Goal: Task Accomplishment & Management: Use online tool/utility

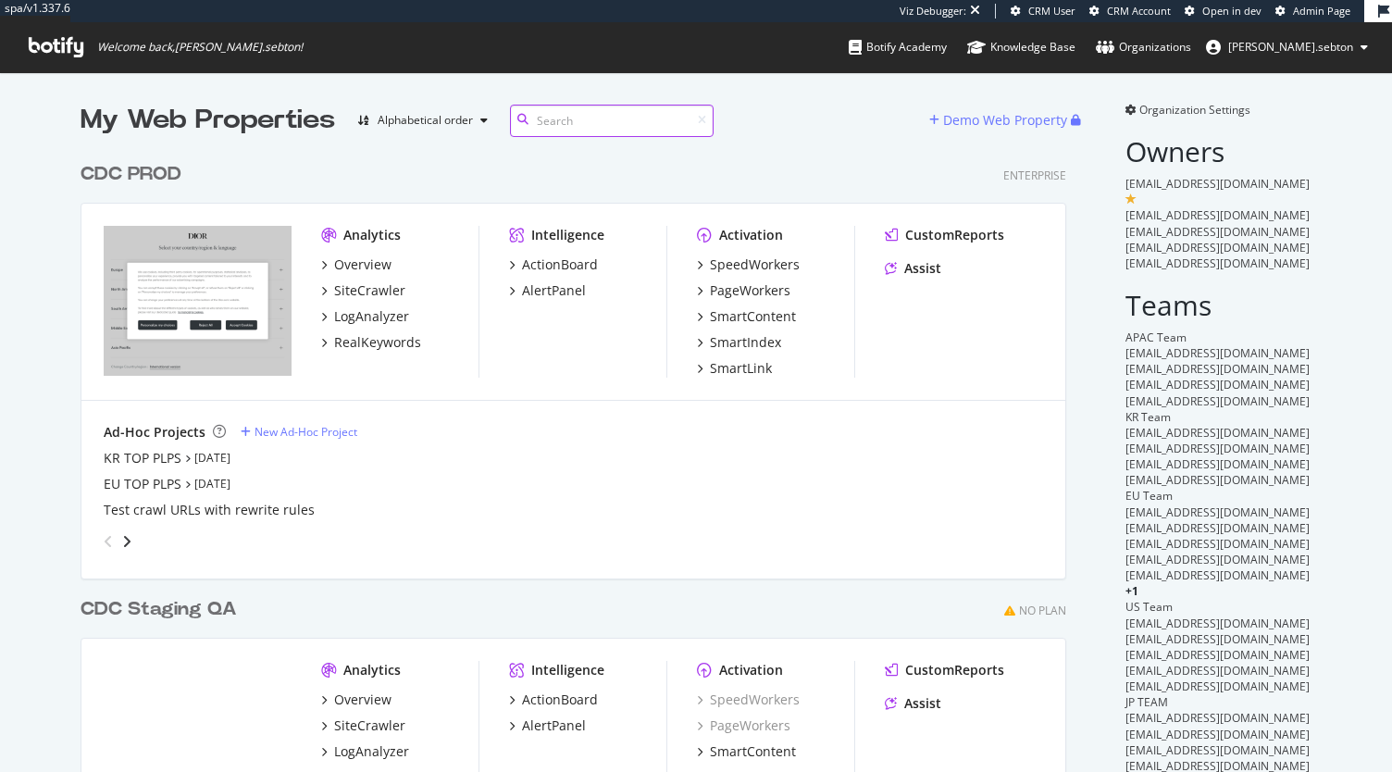
scroll to position [796, 986]
click at [711, 262] on div "SpeedWorkers" at bounding box center [755, 264] width 90 height 19
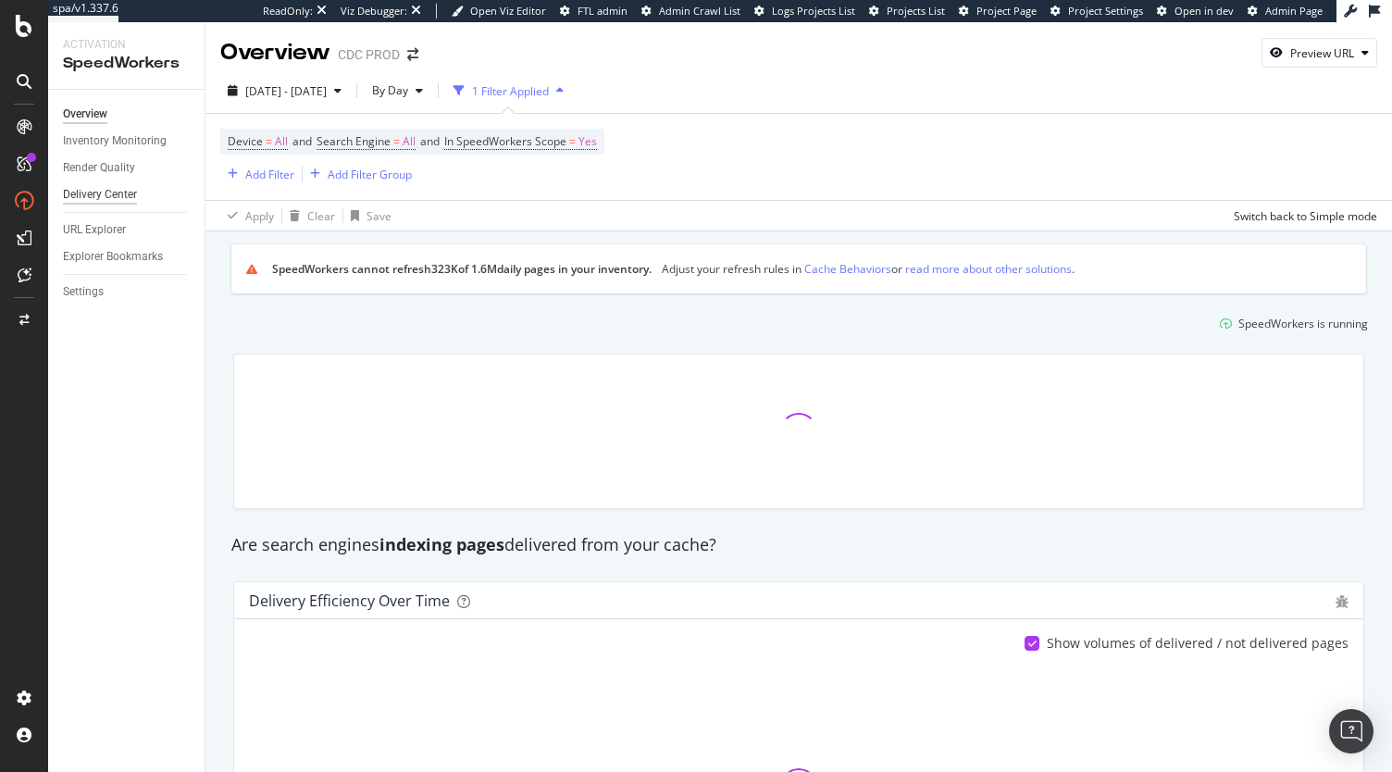
click at [117, 198] on div "Delivery Center" at bounding box center [100, 194] width 74 height 19
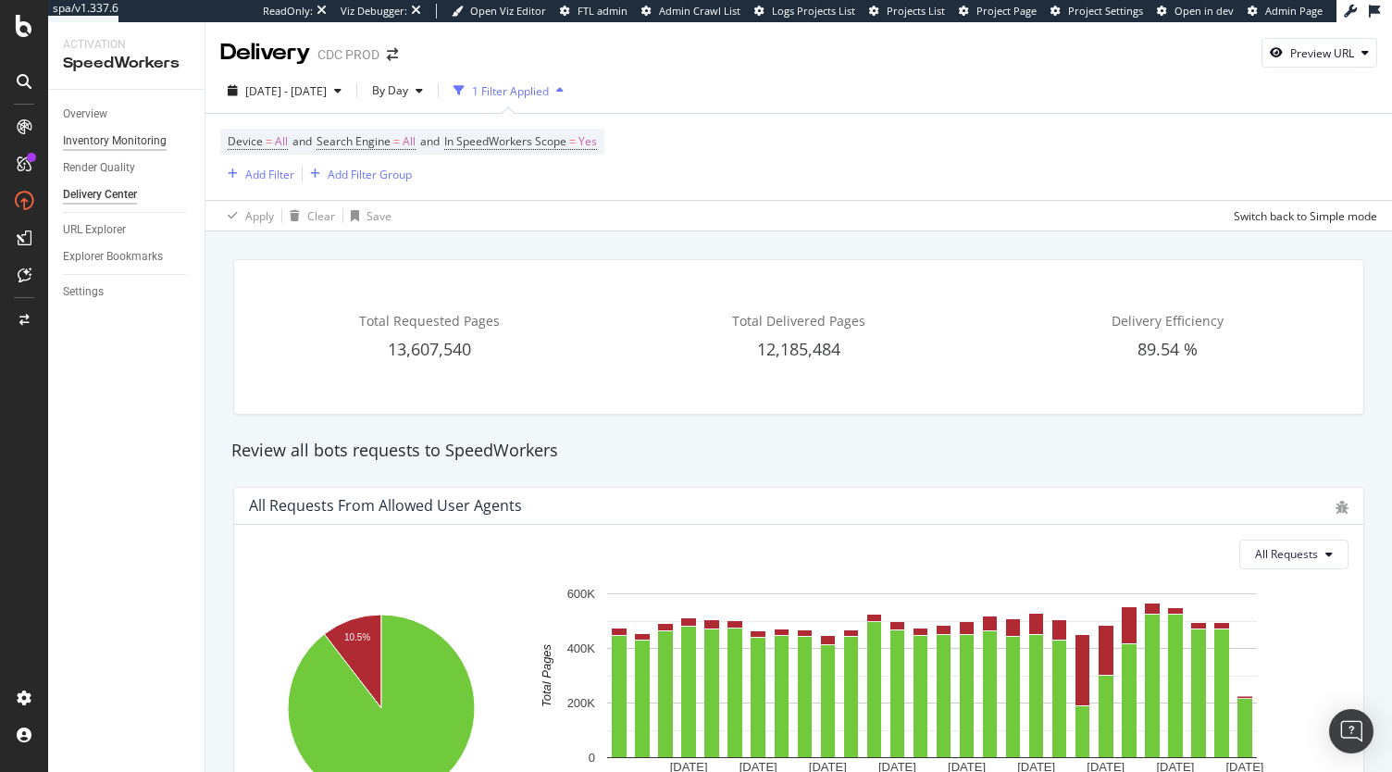
click at [119, 139] on div "Inventory Monitoring" at bounding box center [115, 140] width 104 height 19
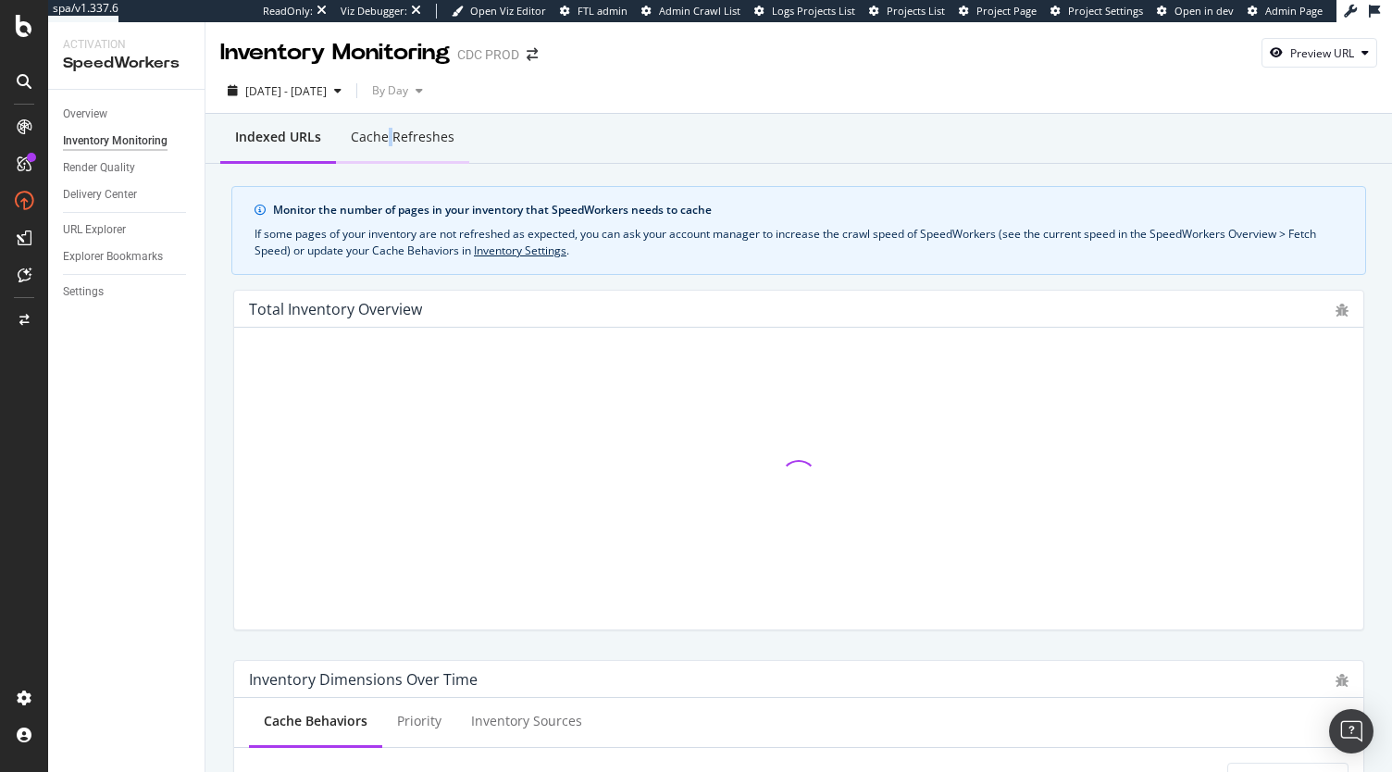
click at [384, 143] on div "Cache refreshes" at bounding box center [403, 137] width 104 height 19
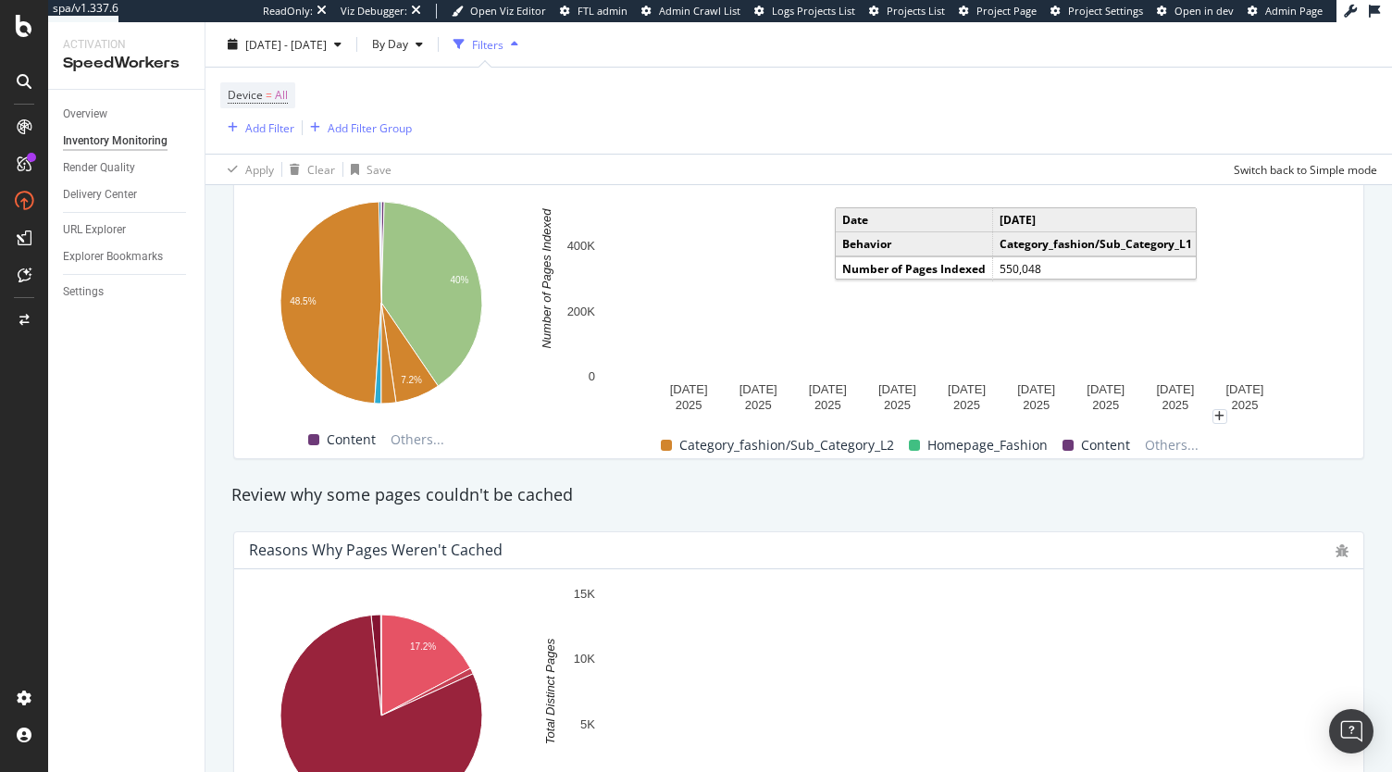
scroll to position [1111, 0]
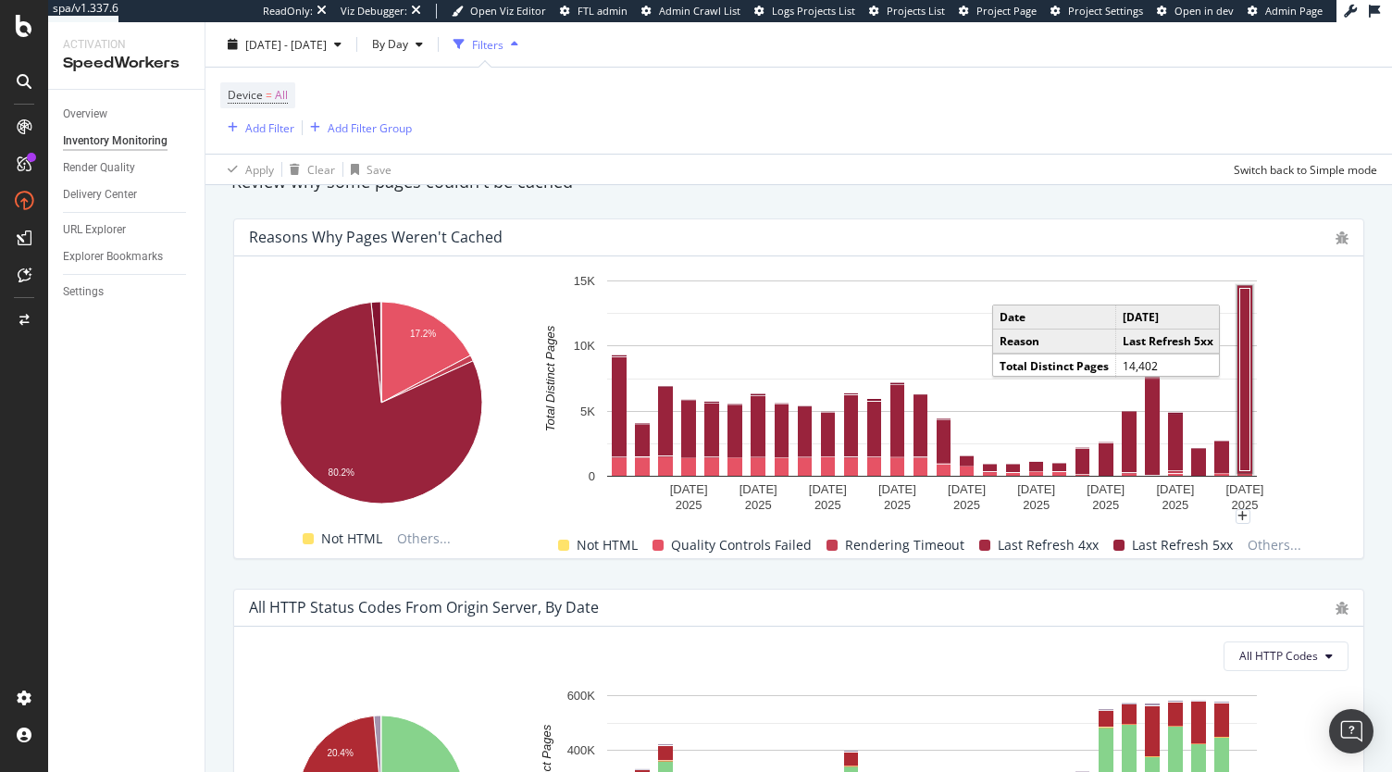
click at [1244, 411] on rect "A chart." at bounding box center [1245, 379] width 10 height 182
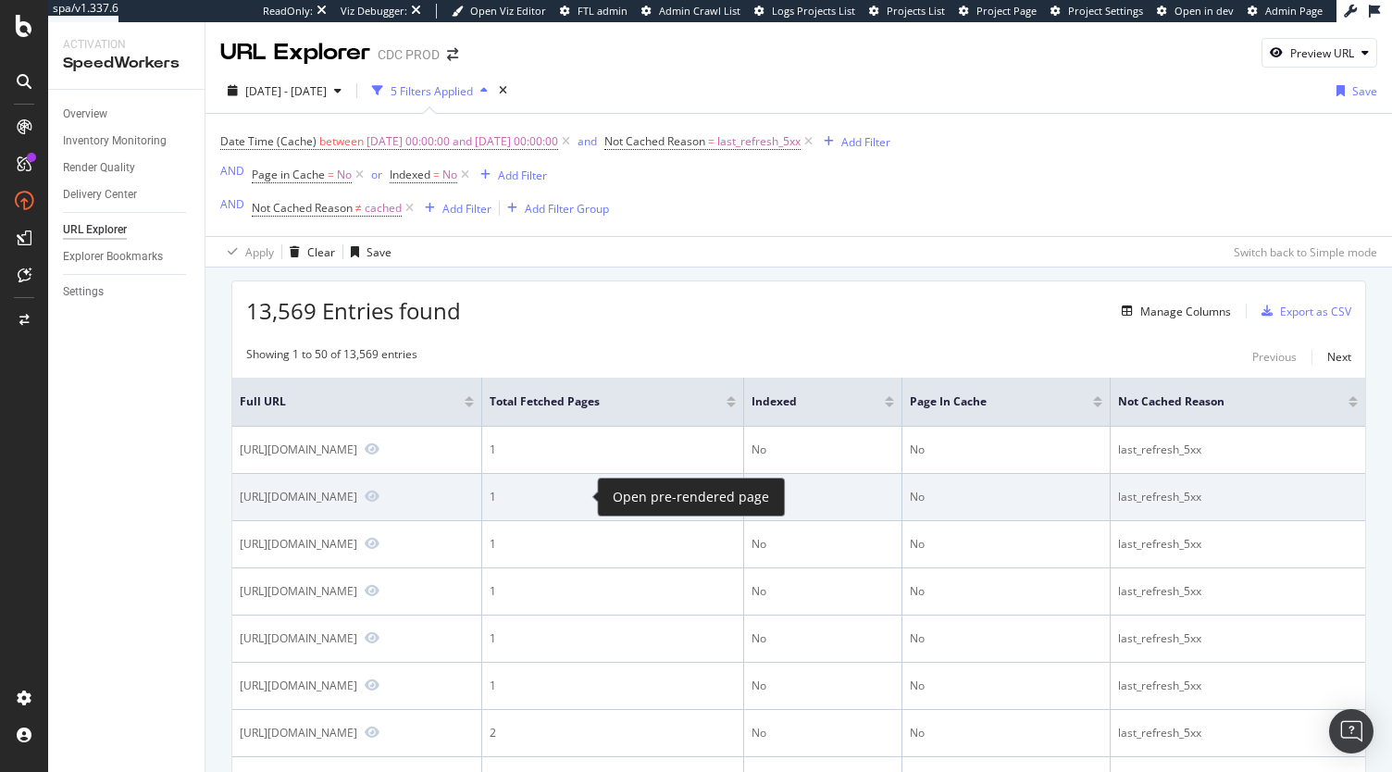
click at [379, 489] on span at bounding box center [368, 497] width 22 height 17
click at [379, 494] on icon "Preview https://www.dior.com/en_001/fashion/mens-fashion/shoes/b27" at bounding box center [372, 496] width 15 height 13
drag, startPoint x: 237, startPoint y: 497, endPoint x: 566, endPoint y: 512, distance: 329.8
click at [482, 512] on td "https://www.dior.com/en_001/fashion/mens-fashion/shoes/b27" at bounding box center [357, 497] width 250 height 47
copy div "https://www.dior.com/en_001/fashion/mens-fashion/shoes/b27"
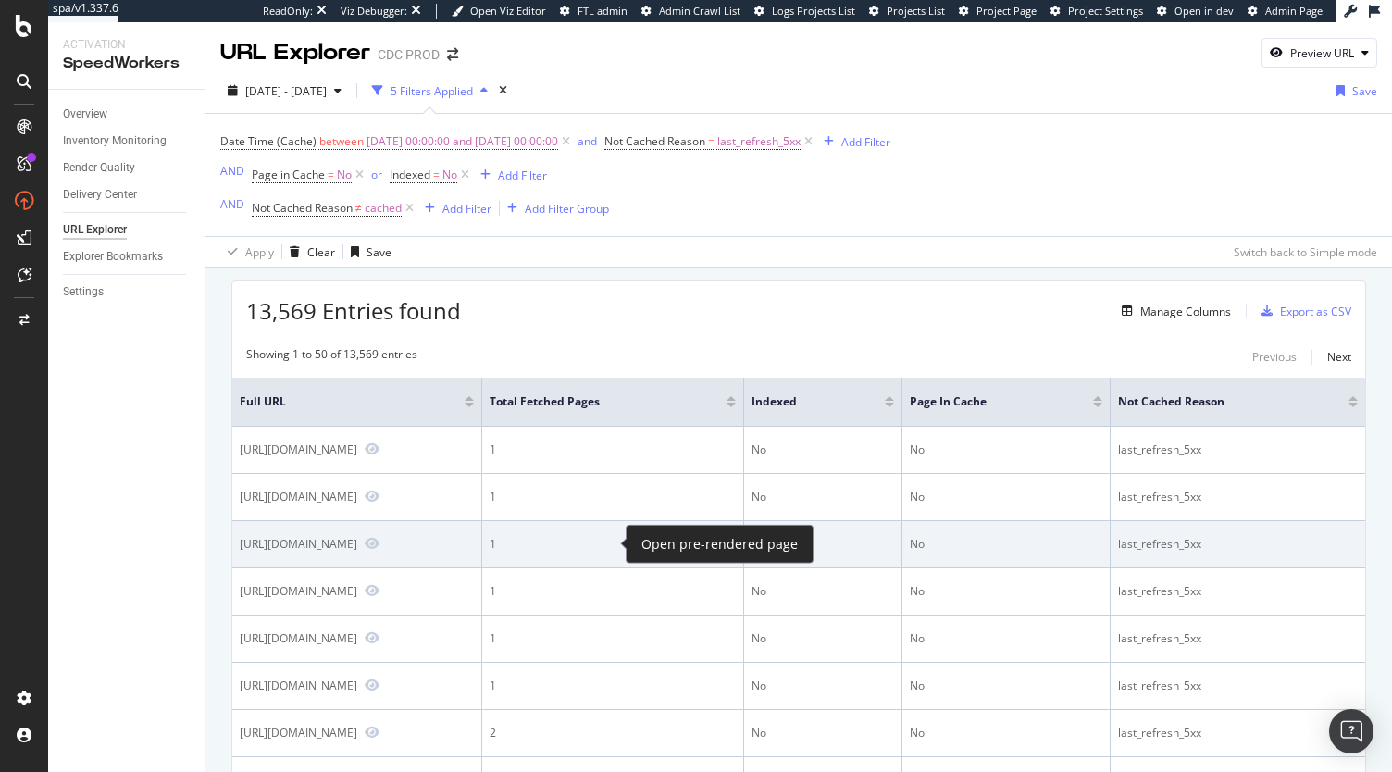
drag, startPoint x: 240, startPoint y: 542, endPoint x: 598, endPoint y: 542, distance: 358.2
click at [474, 542] on div "https://www.dior.com/de_CH/fashion/products/224S09AM308_X5800" at bounding box center [357, 544] width 234 height 17
copy div "https://www.dior.com/de_CH/fashion/products/224S09AM308_X5800"
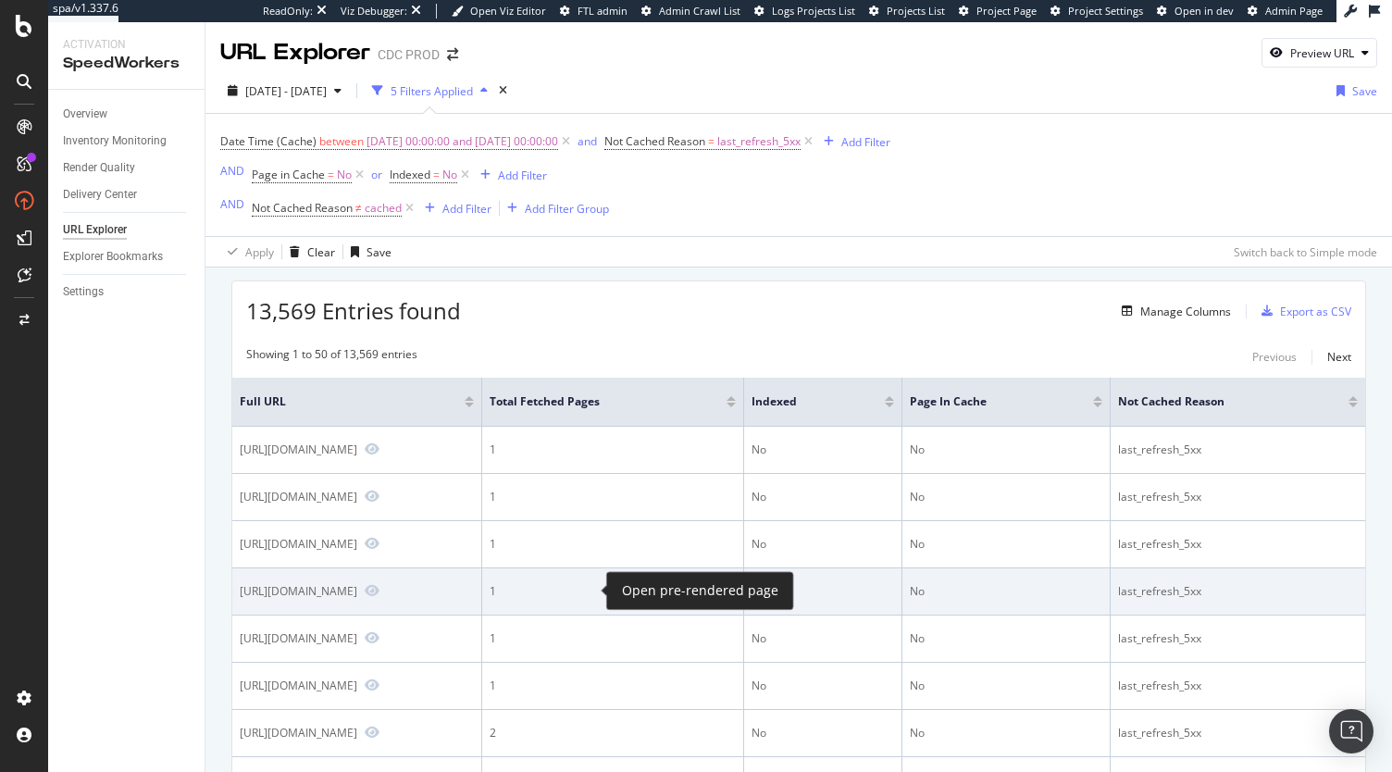
drag, startPoint x: 241, startPoint y: 590, endPoint x: 576, endPoint y: 582, distance: 335.1
click at [474, 583] on div "https://www.dior.com/en_001/fashion/mens-fashion/bags/saddle" at bounding box center [357, 591] width 234 height 17
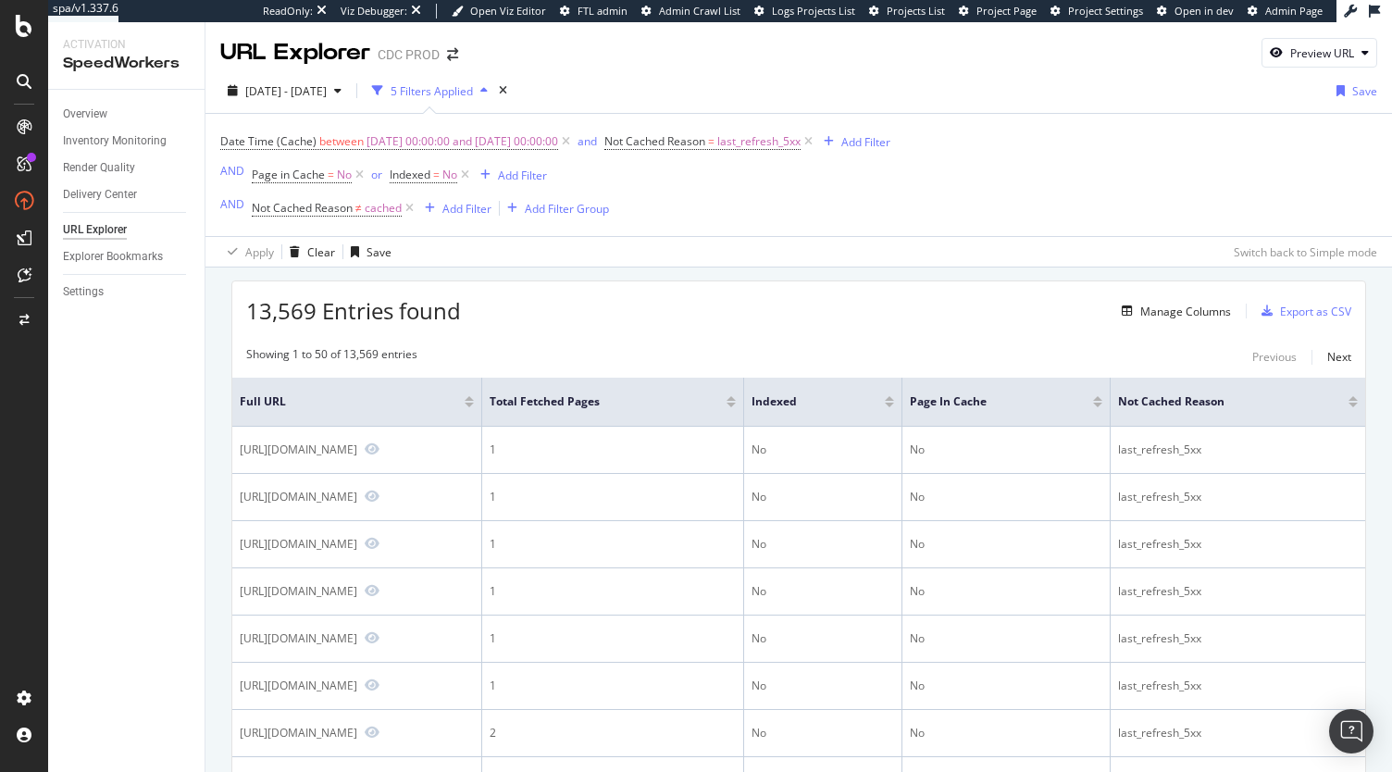
copy div "https://www.dior.com/en_001/fashion/mens-fashion/bags/saddle"
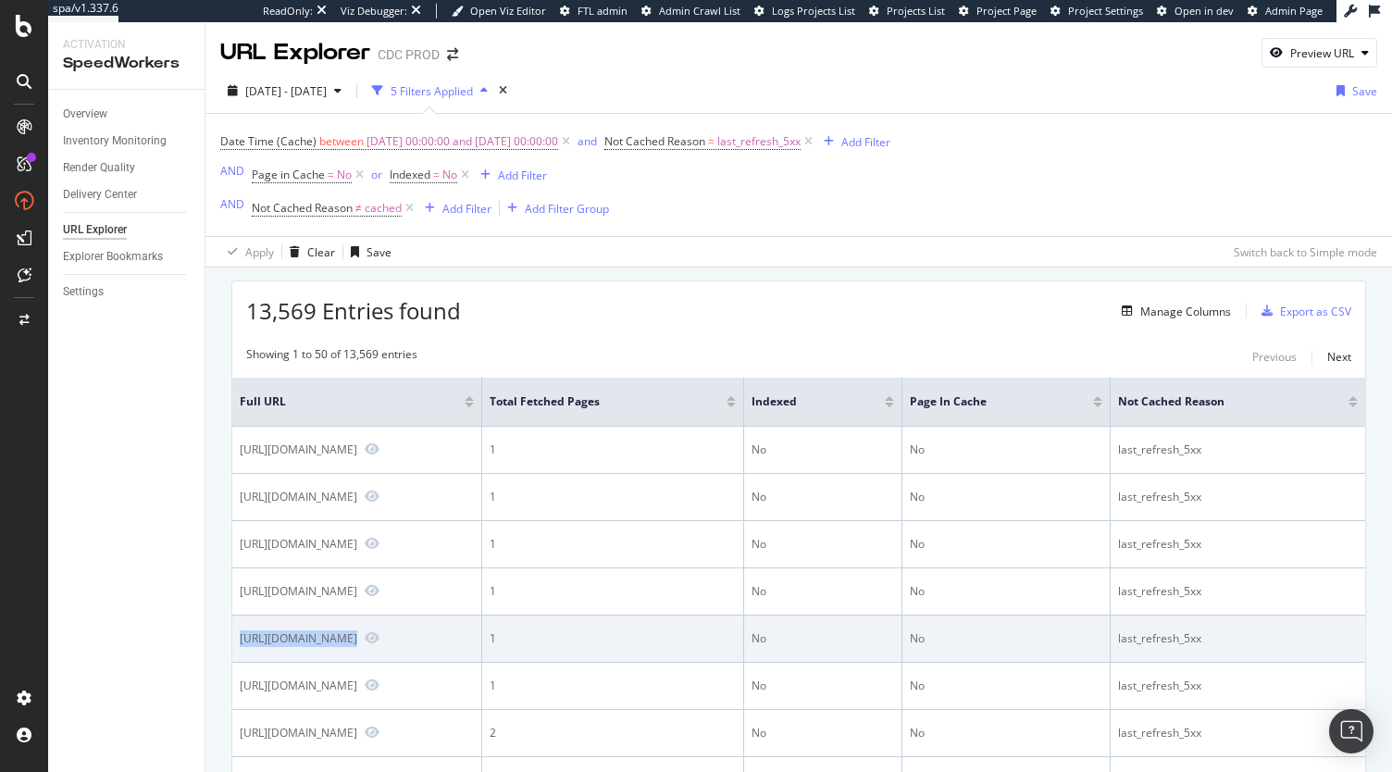
drag, startPoint x: 241, startPoint y: 634, endPoint x: 603, endPoint y: 638, distance: 362.8
click at [474, 638] on div "https://www.dior.com/en_HU/fashion/products/KCQ166ERC_S11X" at bounding box center [357, 638] width 234 height 17
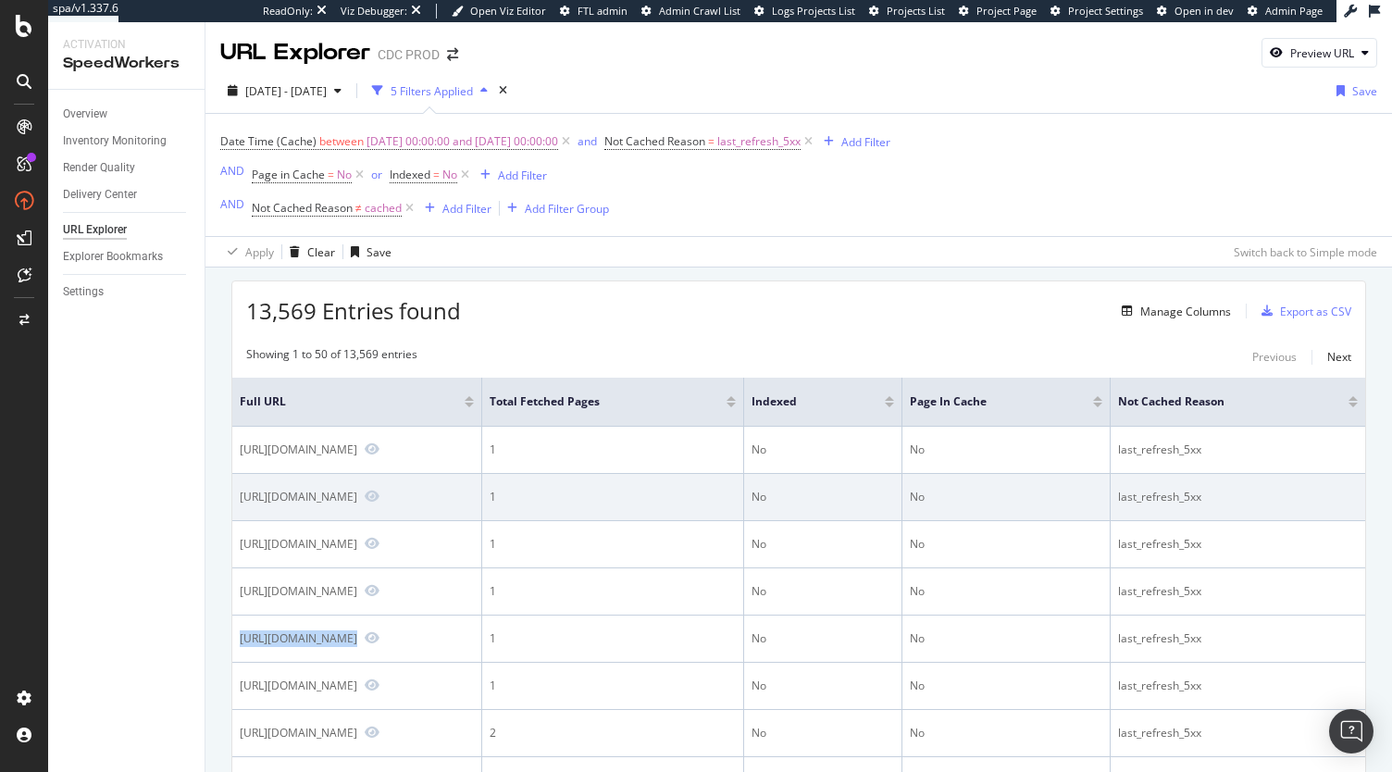
copy div "https://www.dior.com/en_HU/fashion/products/KCQ166ERC_S11X"
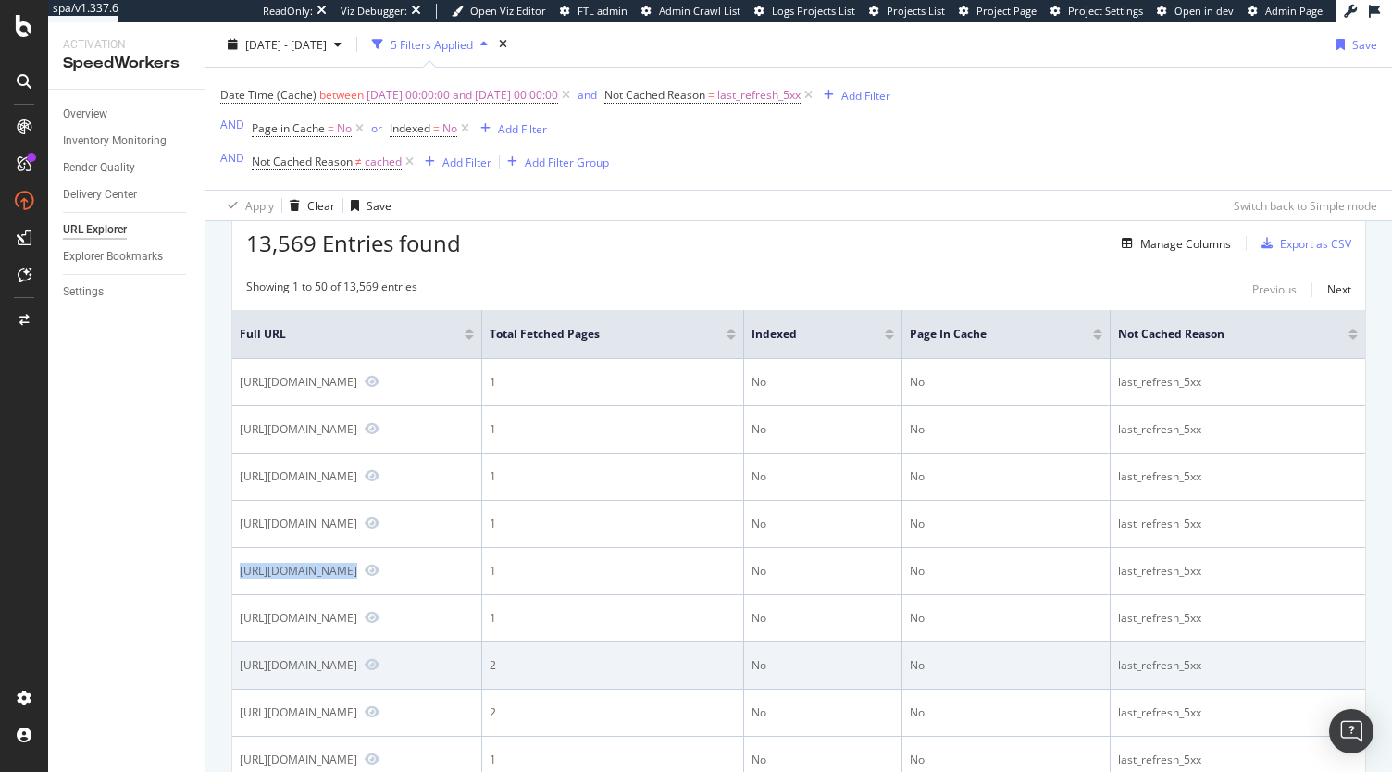
scroll to position [93, 0]
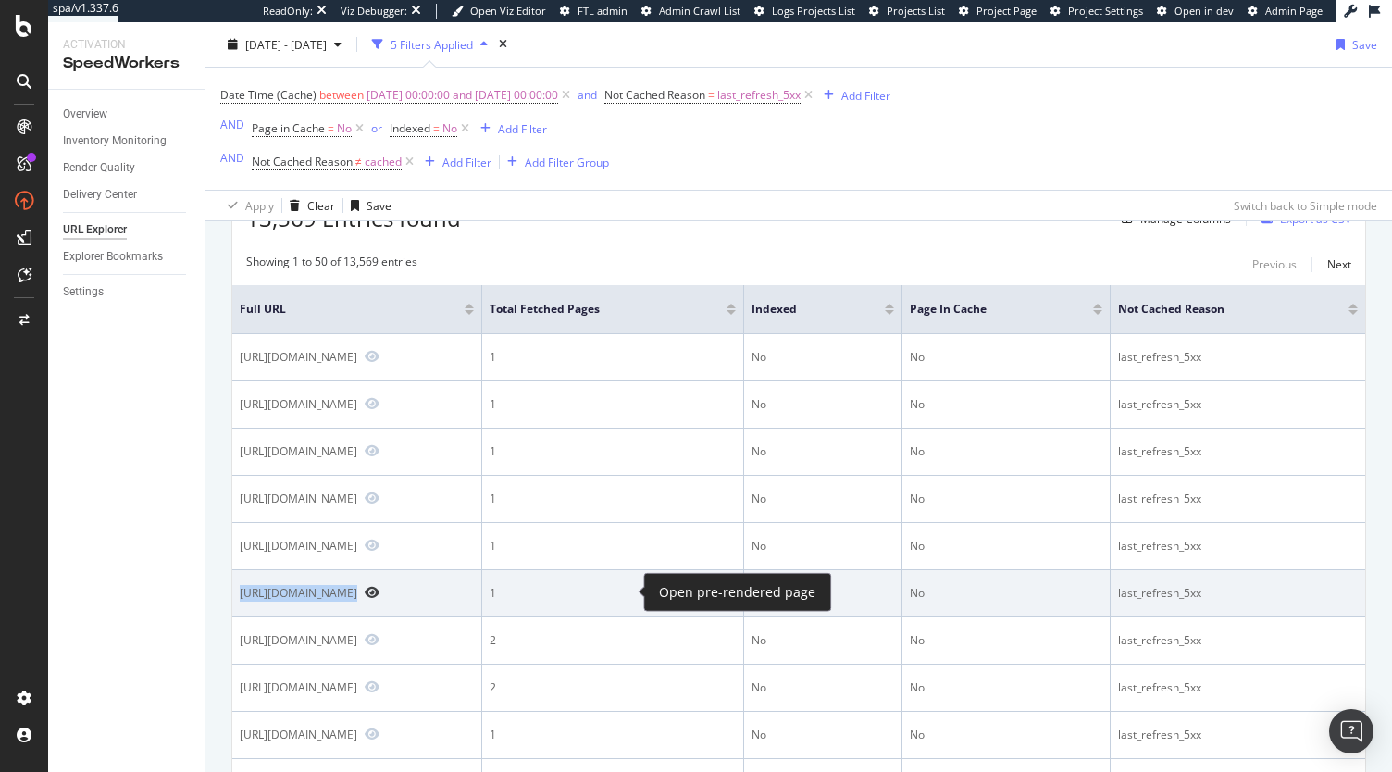
drag, startPoint x: 241, startPoint y: 590, endPoint x: 624, endPoint y: 586, distance: 383.2
click at [474, 586] on div "https://www.dior.com/es_es/fashion/products/3SBP41KDOB_Y504_T06M" at bounding box center [357, 593] width 234 height 17
copy div "https://www.dior.com/es_es/fashion/products/3SBP41KDOB_Y504_T06M"
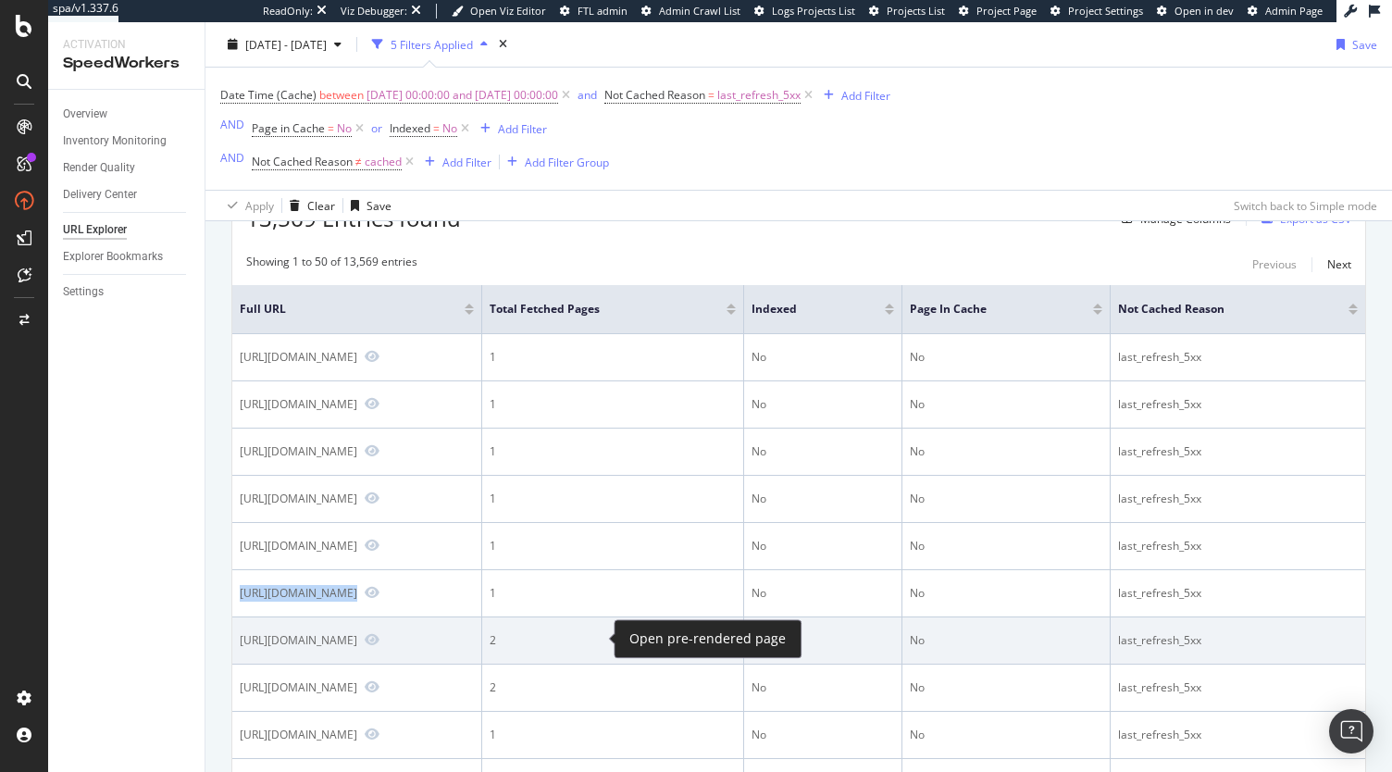
drag, startPoint x: 232, startPoint y: 633, endPoint x: 584, endPoint y: 634, distance: 351.7
click at [482, 634] on td "https://www.dior.com/en_AT/fashion/products/HYP02BCB1U_C340" at bounding box center [357, 640] width 250 height 47
copy div "https://www.dior.com/en_AT/fashion/products/HYP02BCB1U_C340"
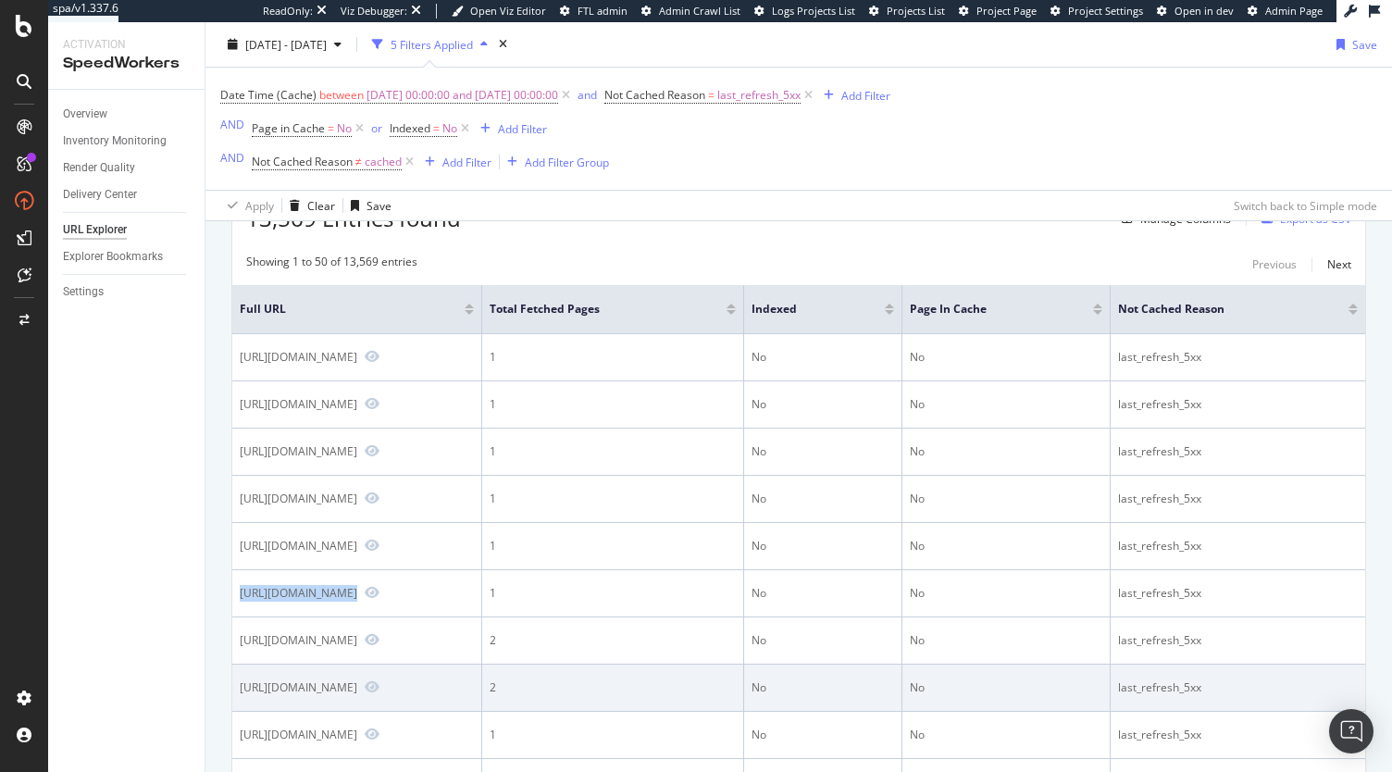
drag, startPoint x: 359, startPoint y: 686, endPoint x: 395, endPoint y: 681, distance: 36.4
click at [357, 681] on div "https://www.dior.com/es_SAM/fashion/products/E1594CDNMT_D300" at bounding box center [299, 687] width 118 height 16
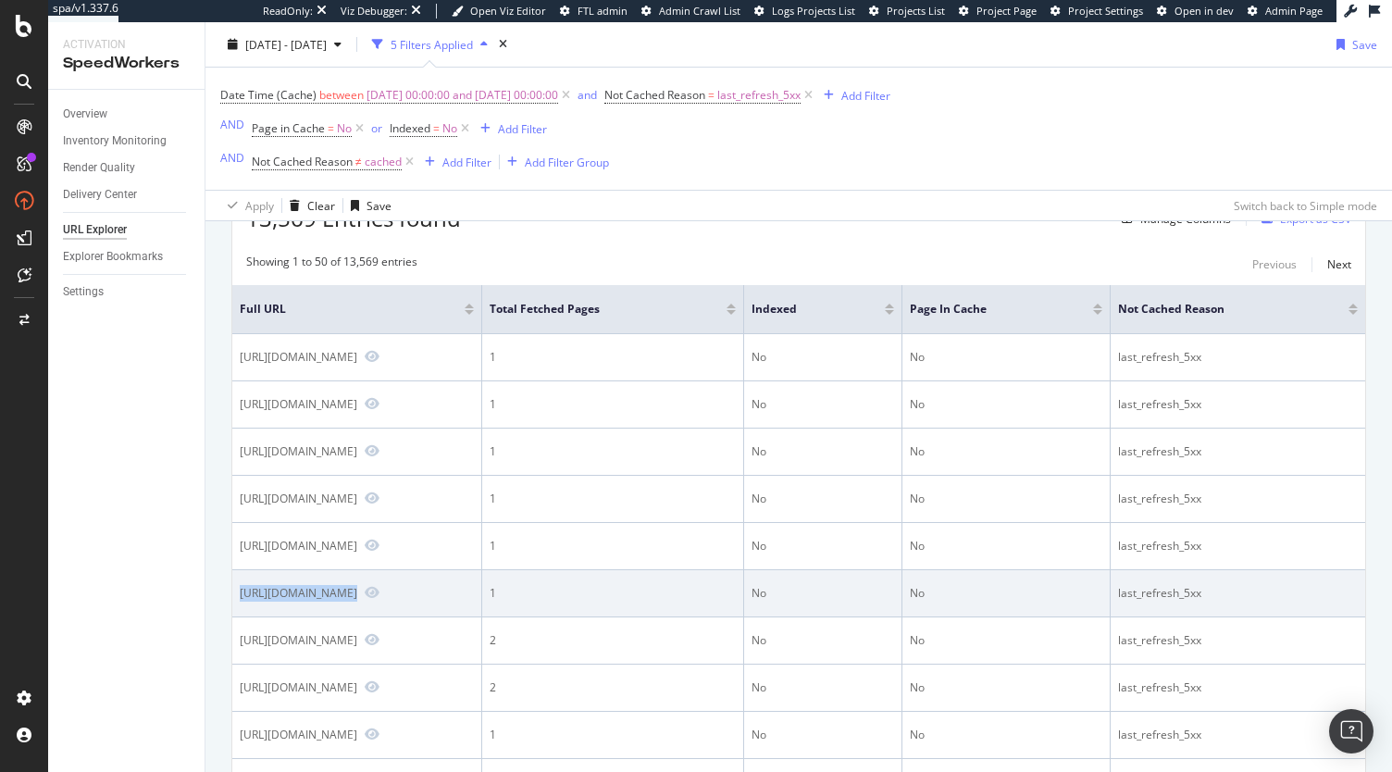
copy div "es_SAM"
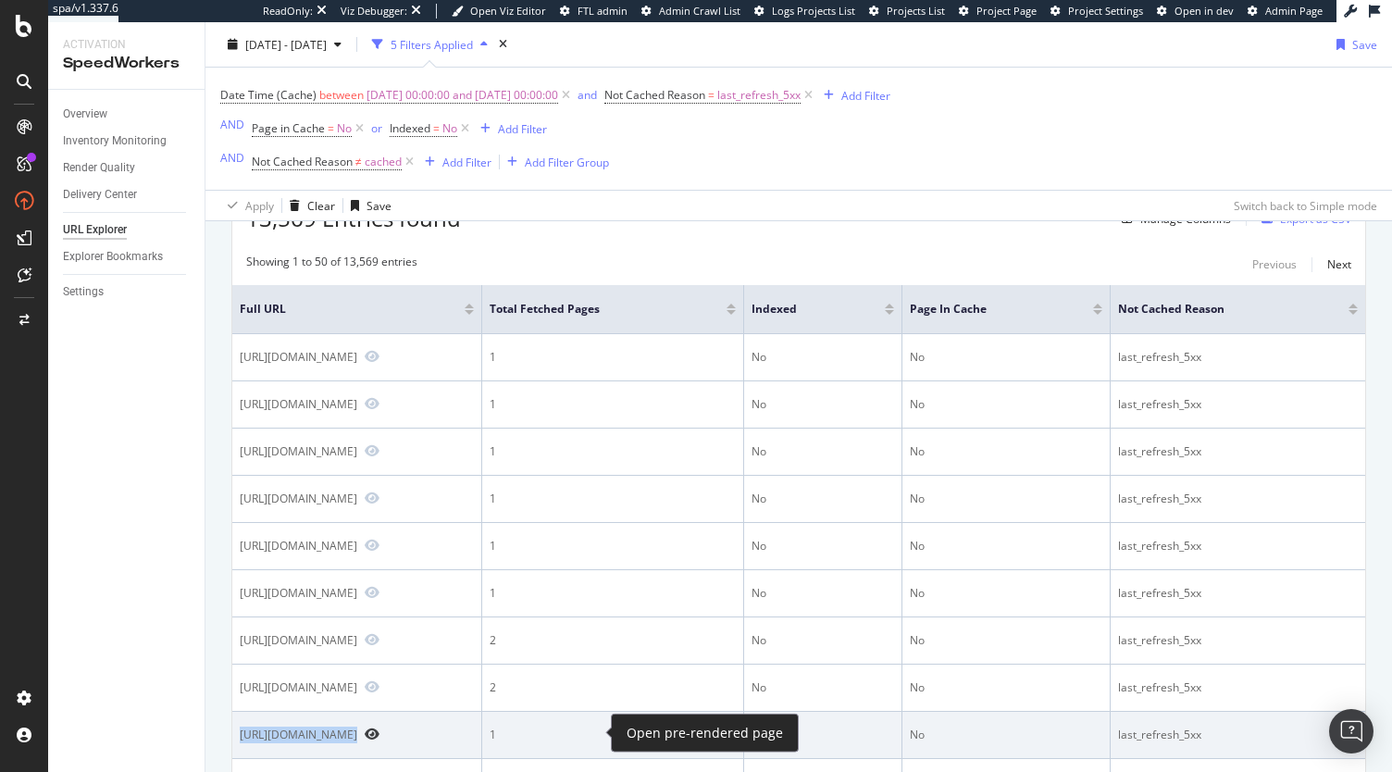
drag, startPoint x: 237, startPoint y: 737, endPoint x: 592, endPoint y: 732, distance: 355.4
click at [482, 732] on td "https://www.dior.com/nl_BE/fashion/products/M0566ONGE_M900" at bounding box center [357, 735] width 250 height 47
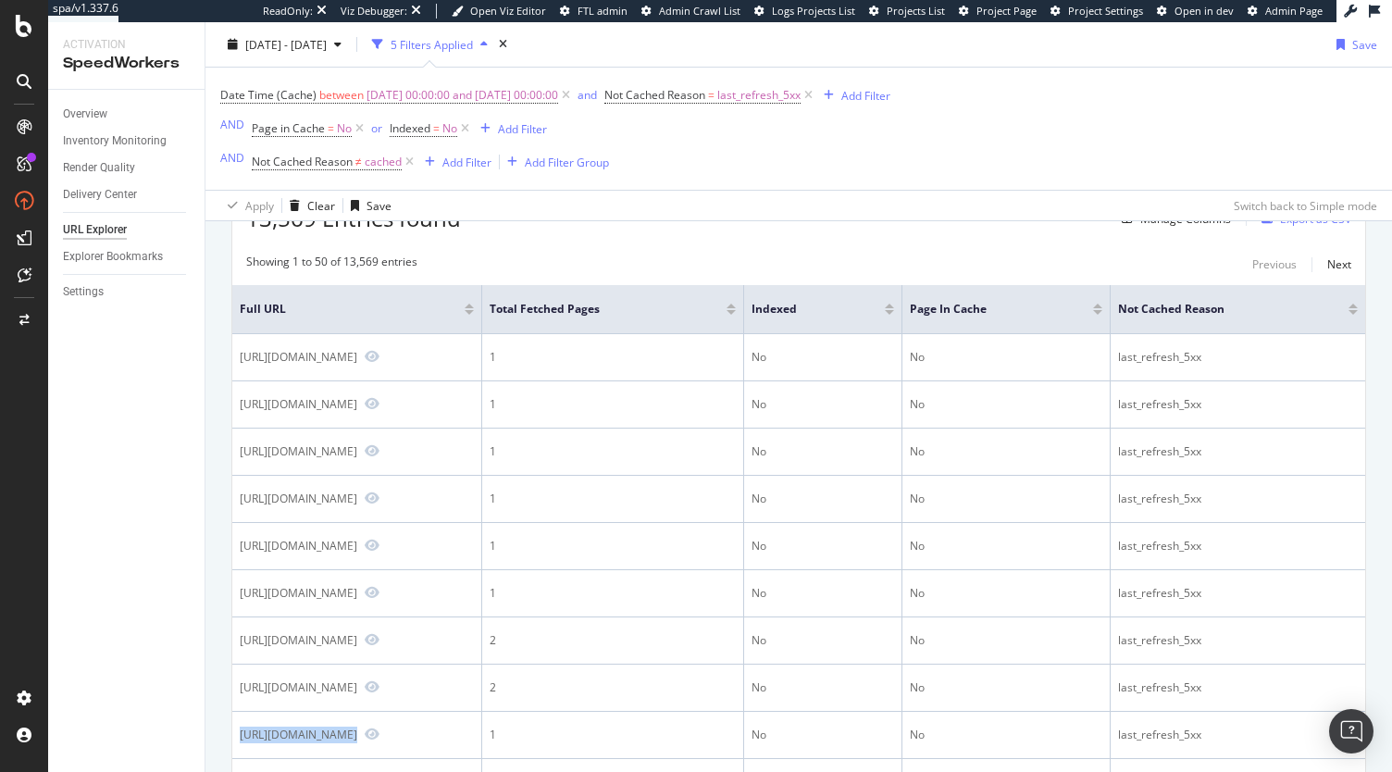
copy div "https://www.dior.com/nl_BE/fashion/products/M0566ONGE_M900"
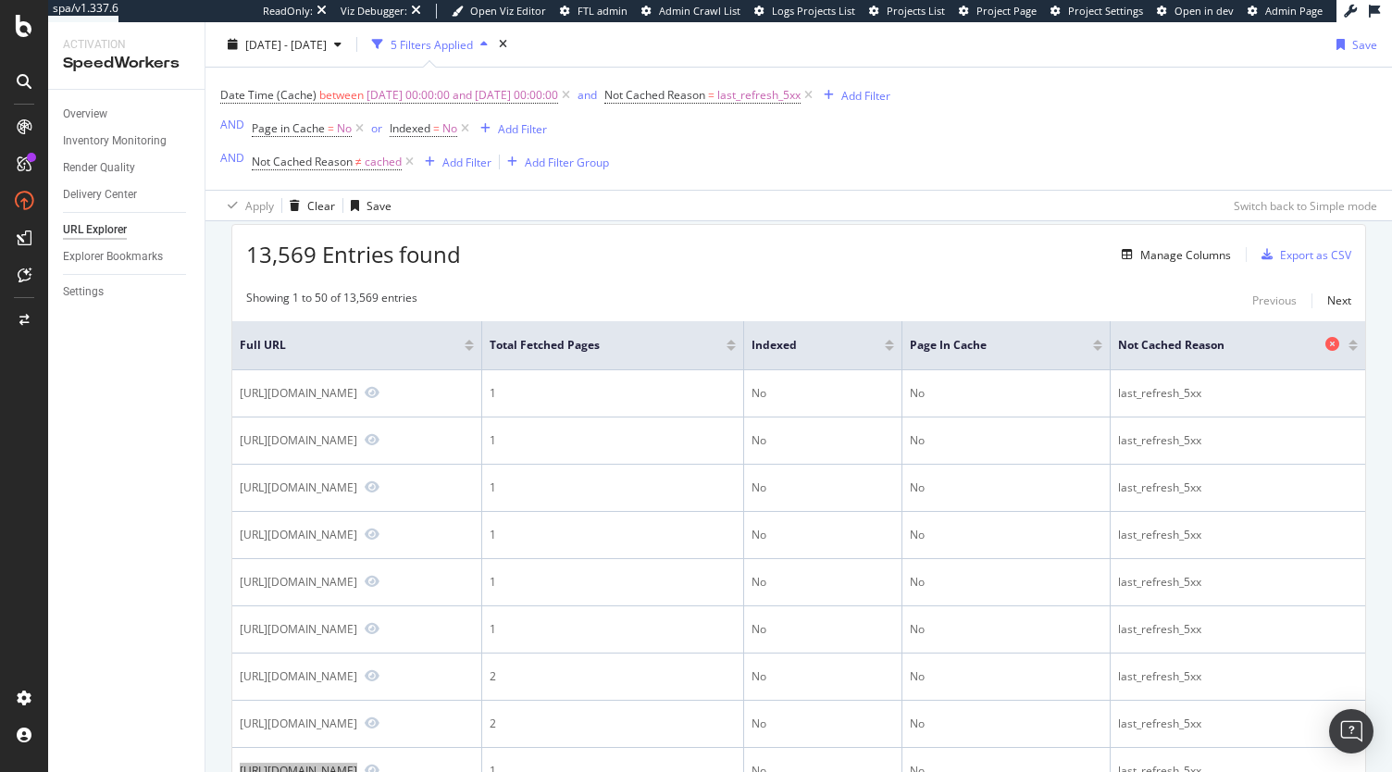
scroll to position [0, 0]
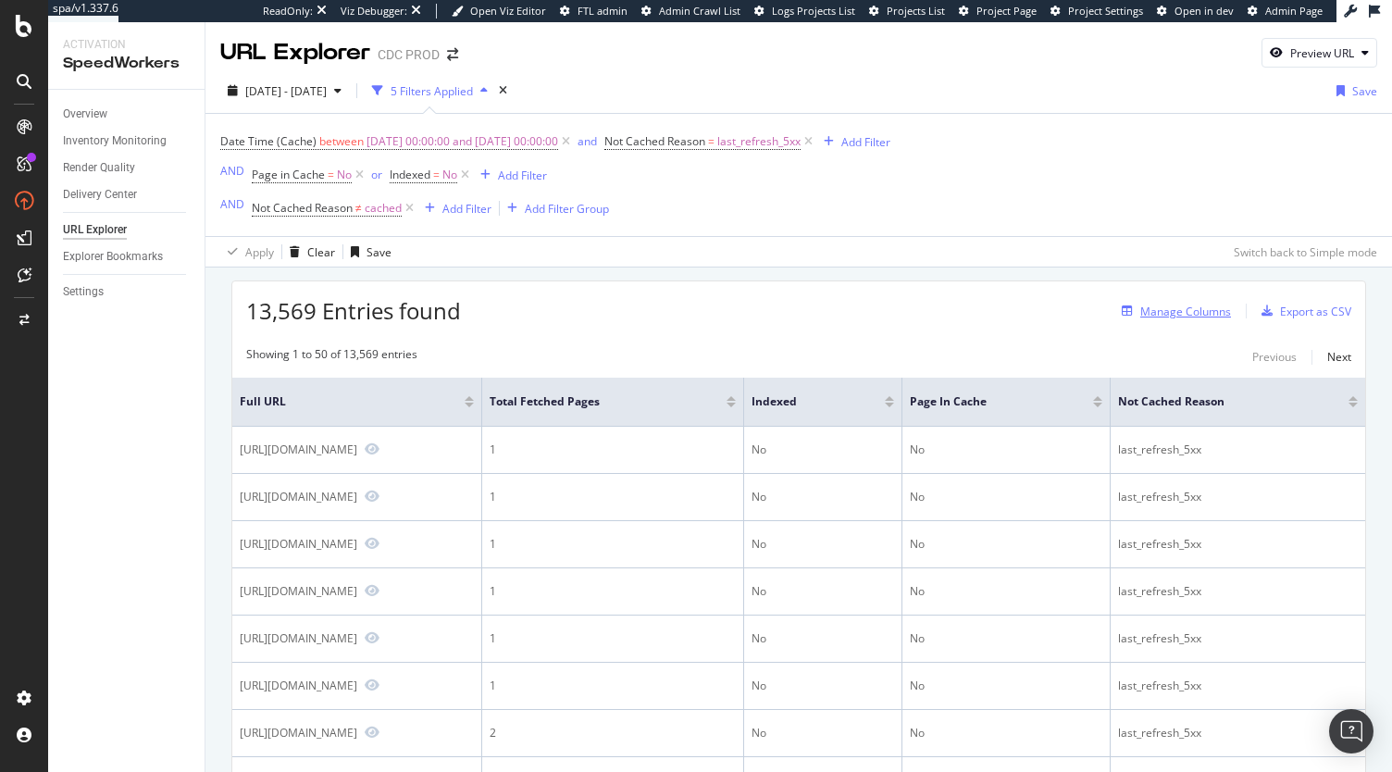
click at [1188, 315] on div "Manage Columns" at bounding box center [1185, 312] width 91 height 16
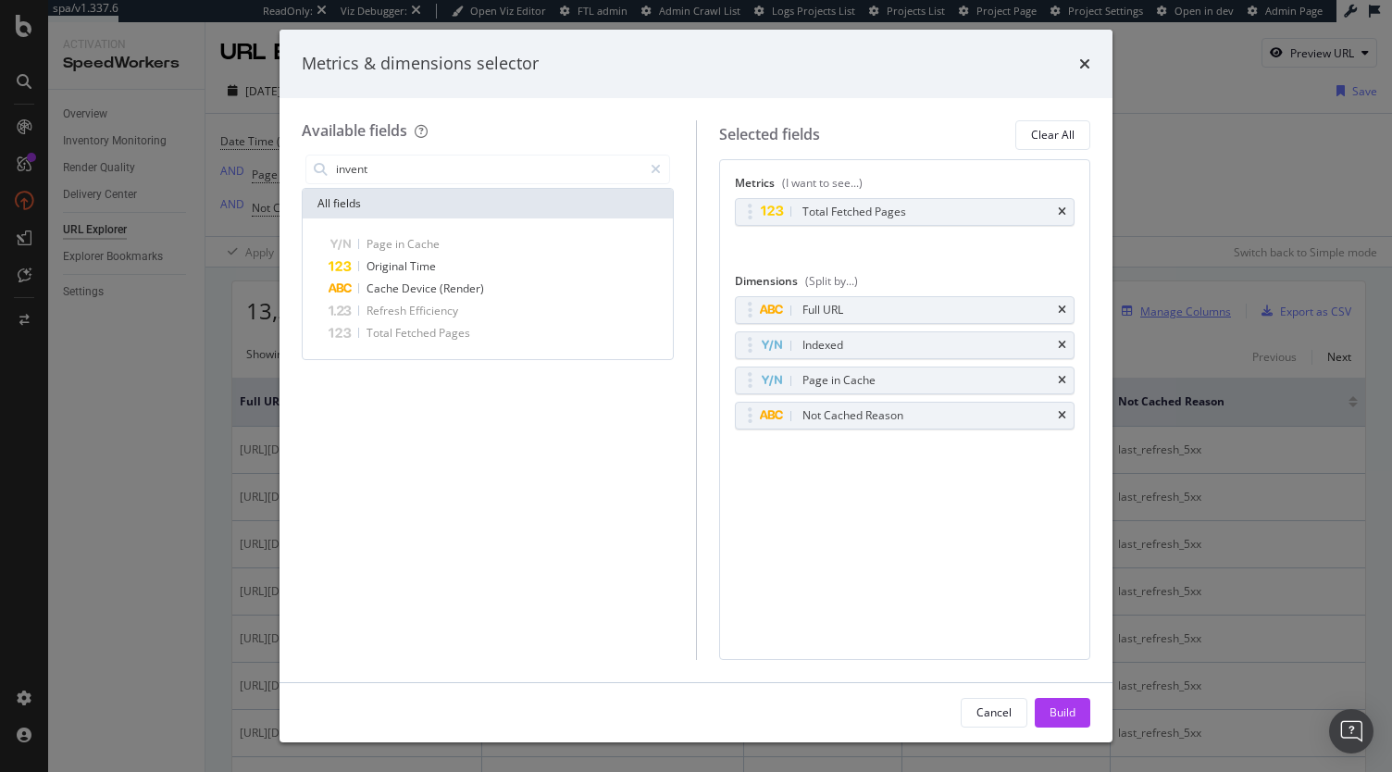
type input "invento"
drag, startPoint x: 398, startPoint y: 162, endPoint x: 266, endPoint y: 110, distance: 142.1
click at [266, 110] on div "Metrics & dimensions selector Available fields invento All fields Page in Cache…" at bounding box center [696, 386] width 1392 height 772
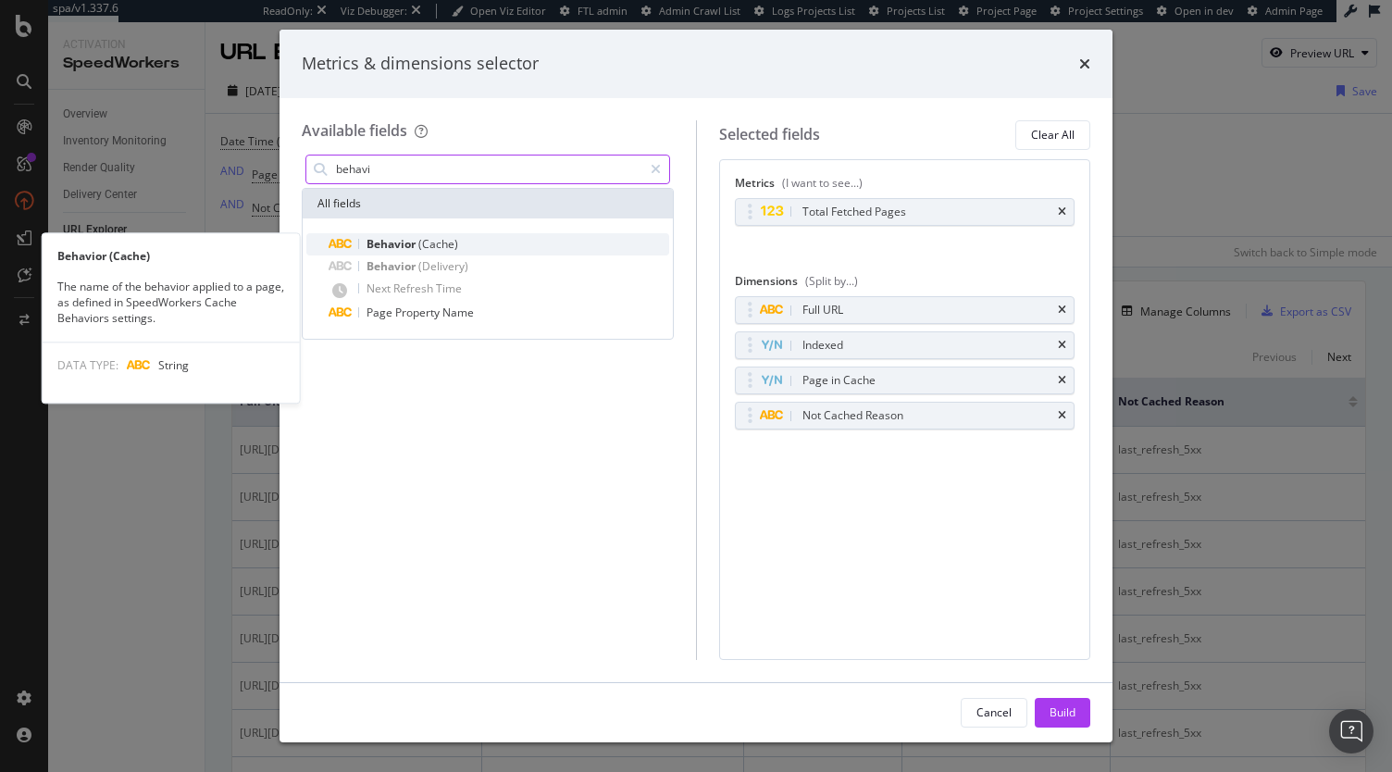
type input "behavi"
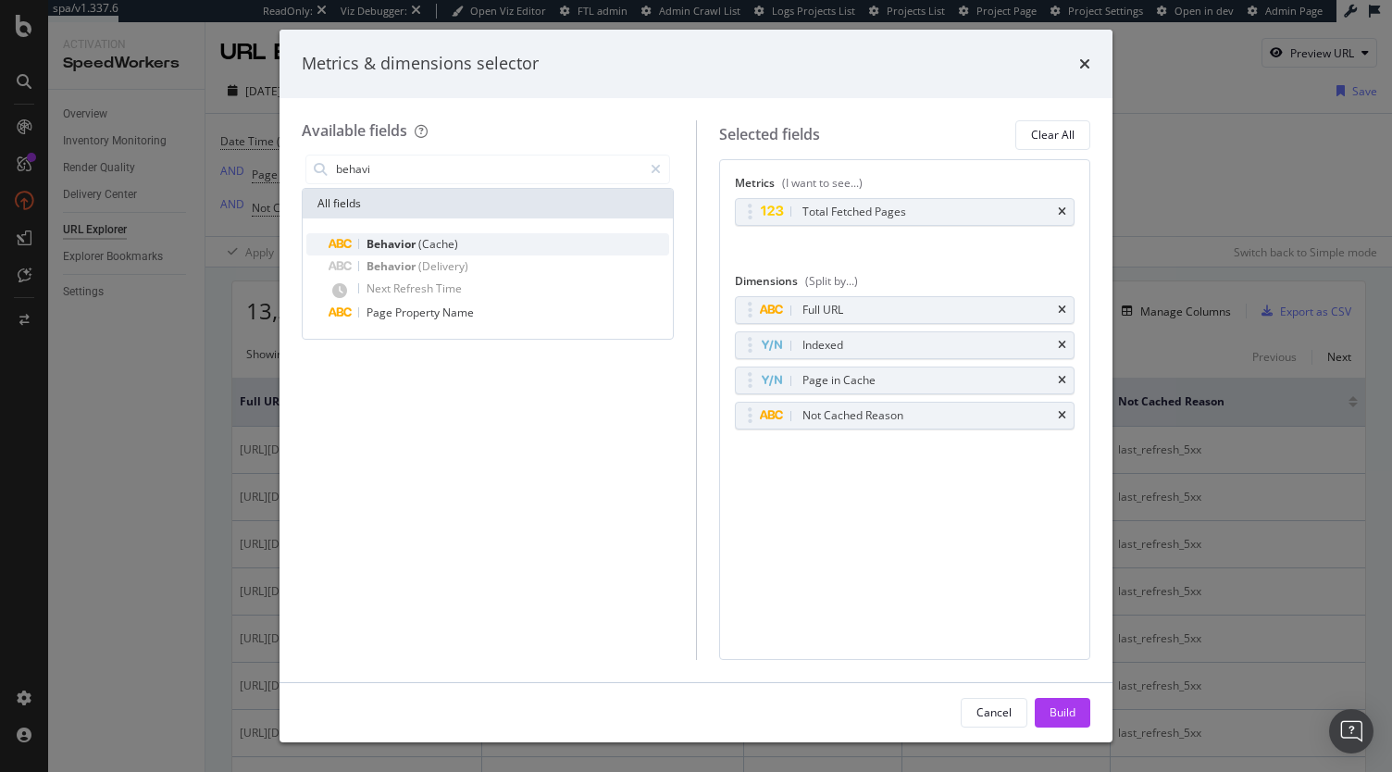
click at [383, 252] on div "Behavior (Cache)" at bounding box center [499, 244] width 341 height 22
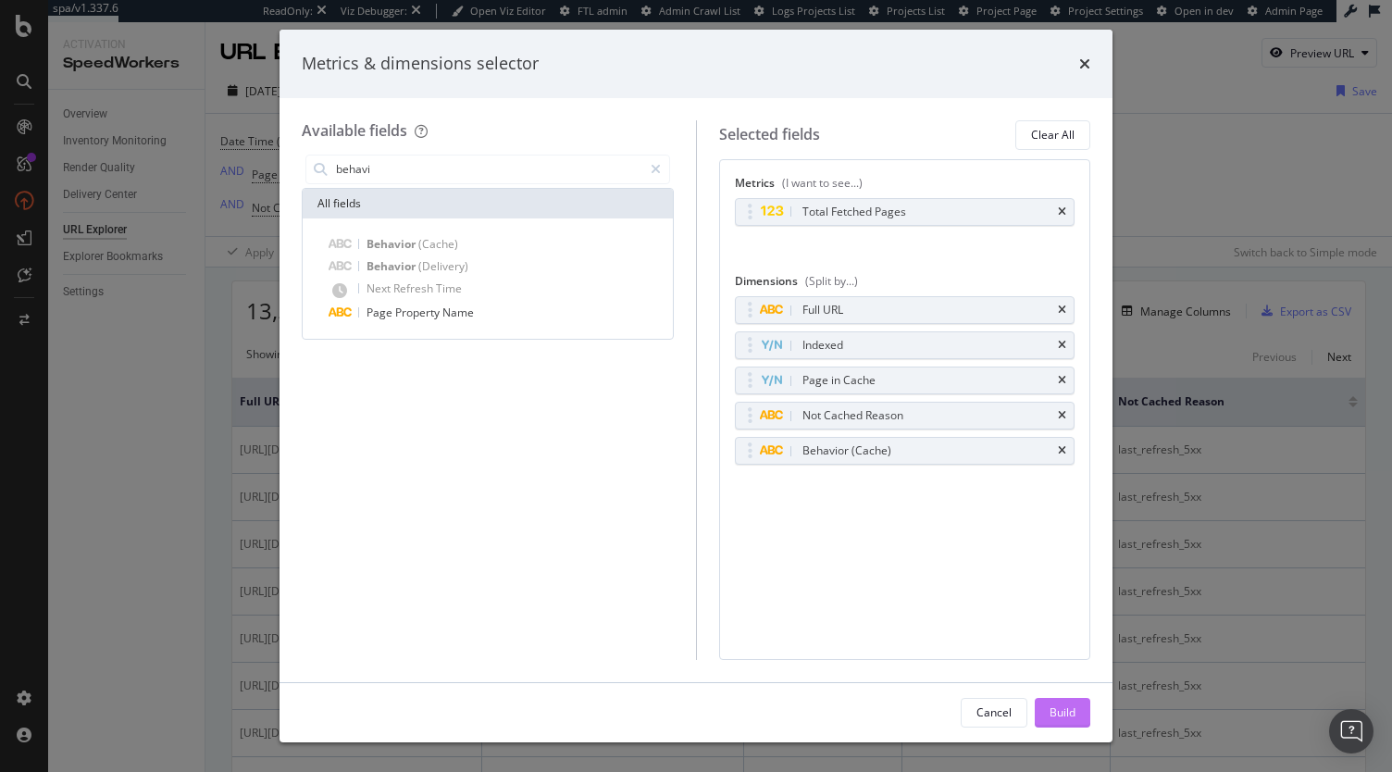
click at [1077, 706] on button "Build" at bounding box center [1063, 713] width 56 height 30
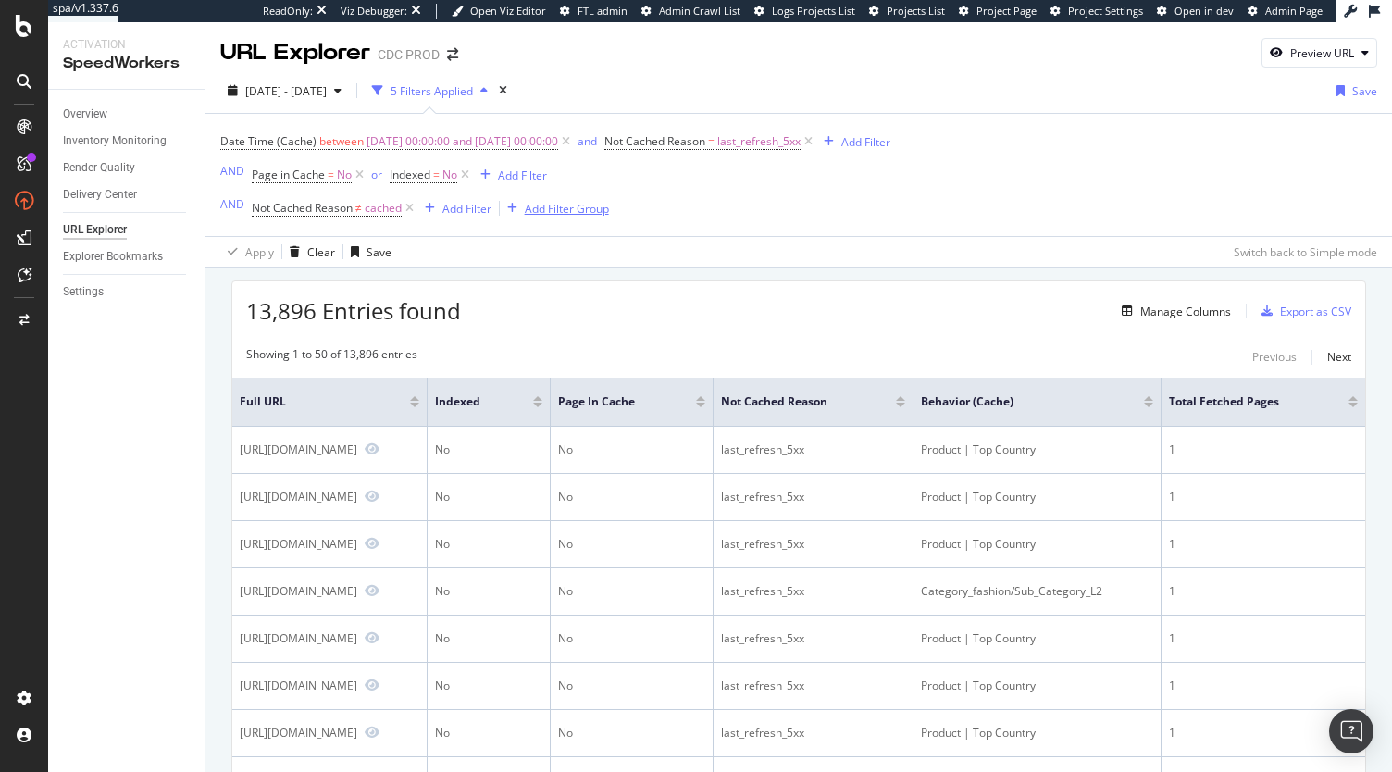
click at [589, 212] on div "Add Filter Group" at bounding box center [567, 209] width 84 height 16
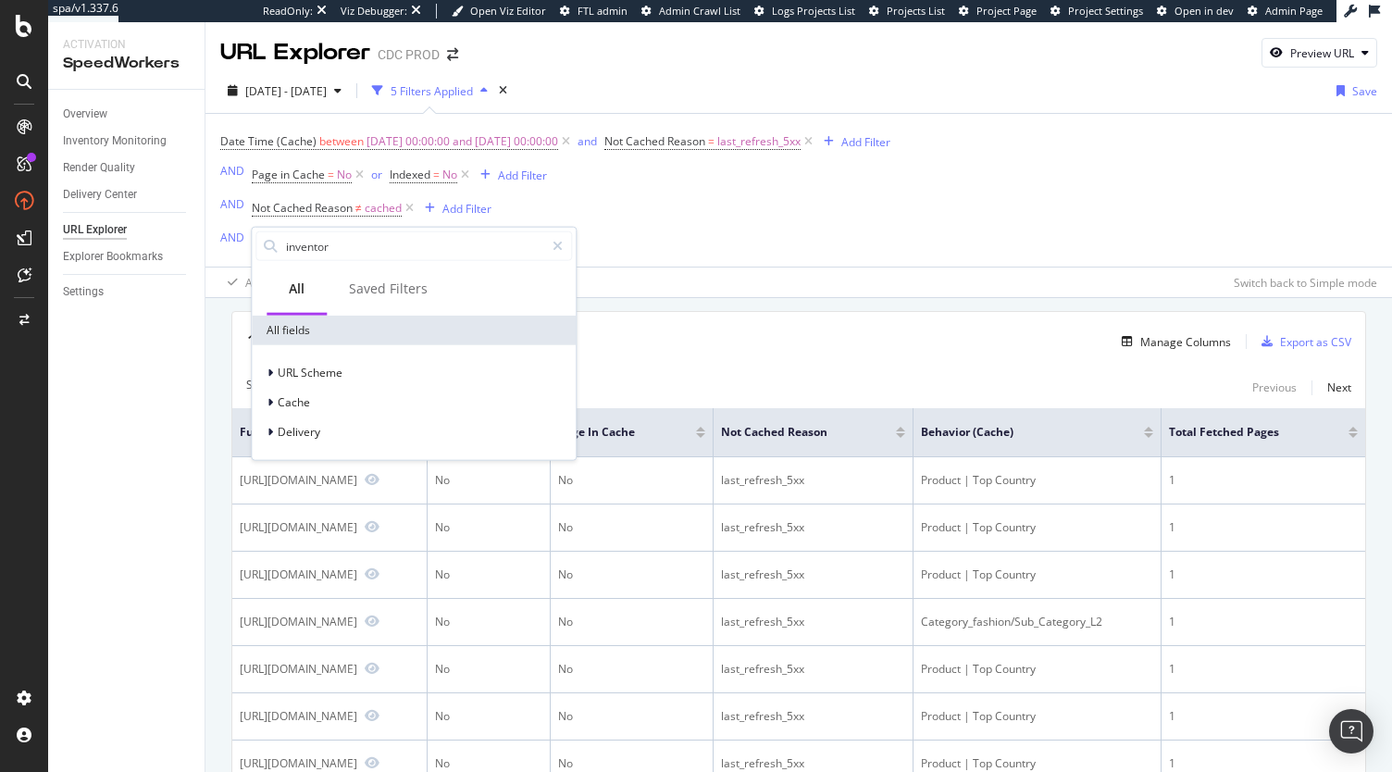
type input "inventory"
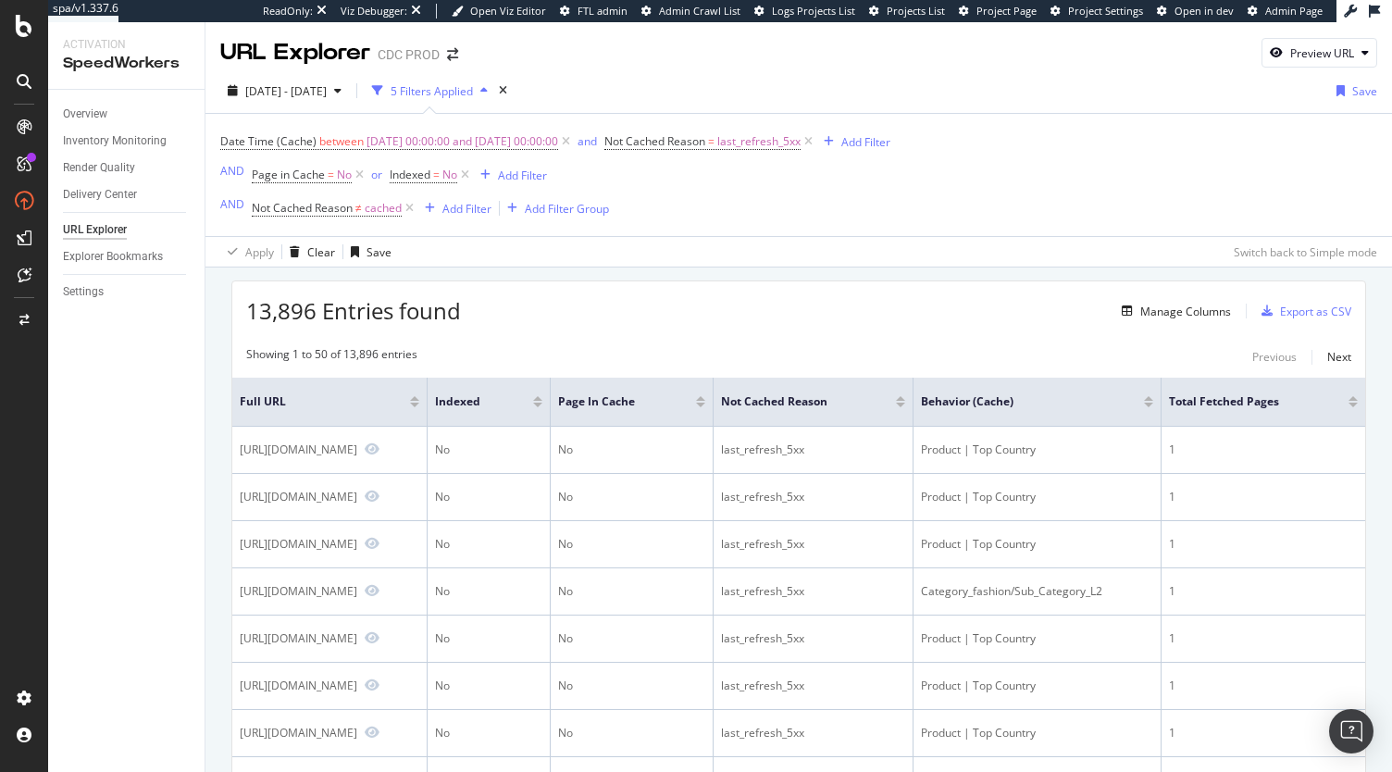
click at [681, 242] on div "Date Time (Cache) between 2025-09-01 00:00:00 and 2025-09-02 00:00:00 and Not C…" at bounding box center [798, 190] width 1157 height 153
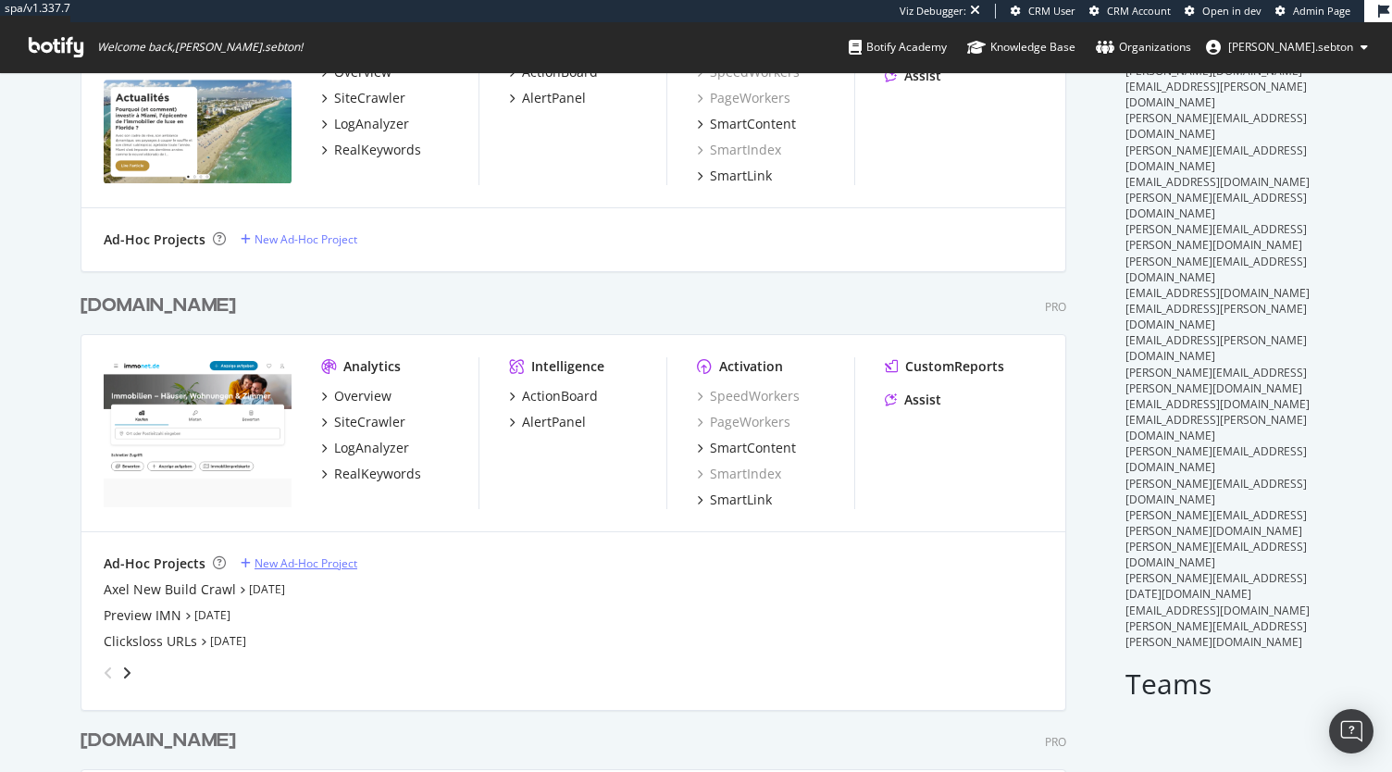
scroll to position [5549, 986]
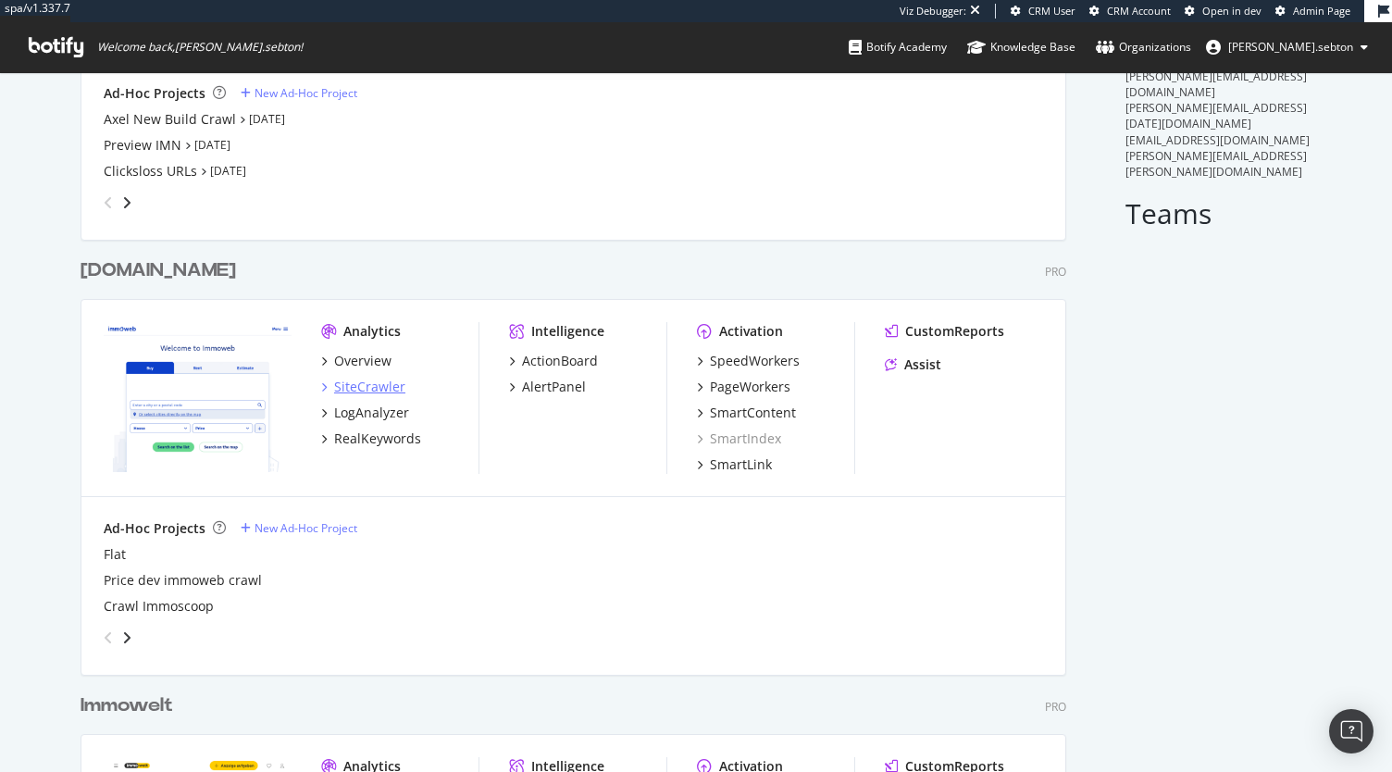
click at [370, 384] on div "SiteCrawler" at bounding box center [369, 387] width 71 height 19
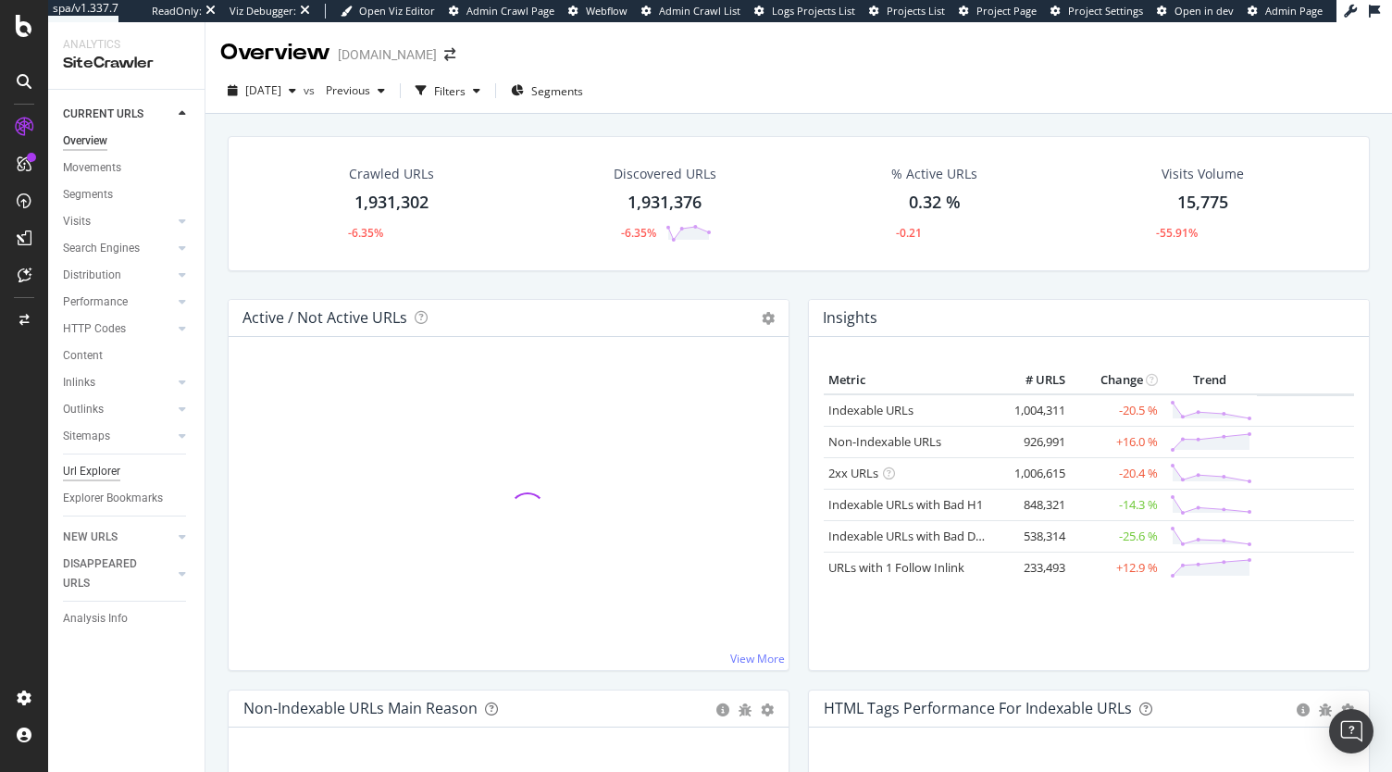
click at [93, 470] on div "Url Explorer" at bounding box center [91, 471] width 57 height 19
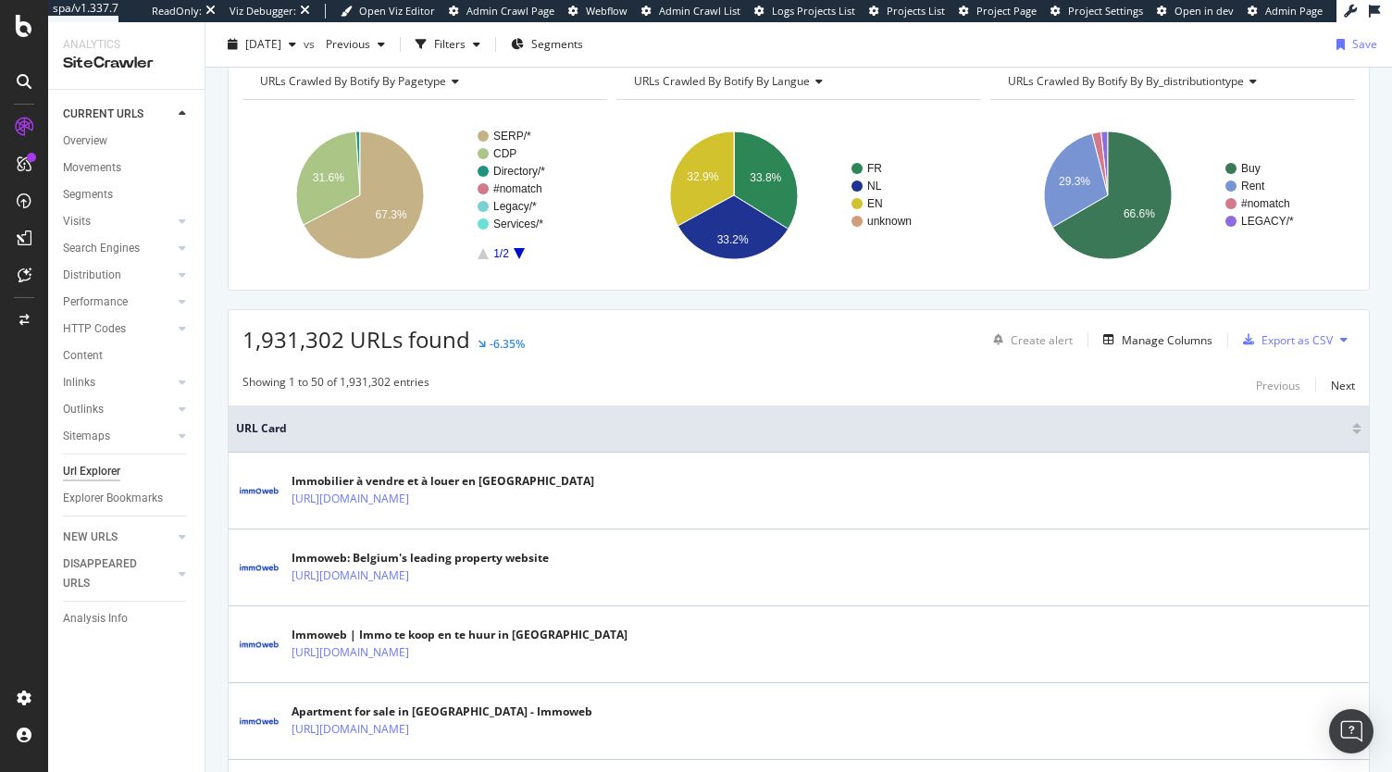
scroll to position [185, 0]
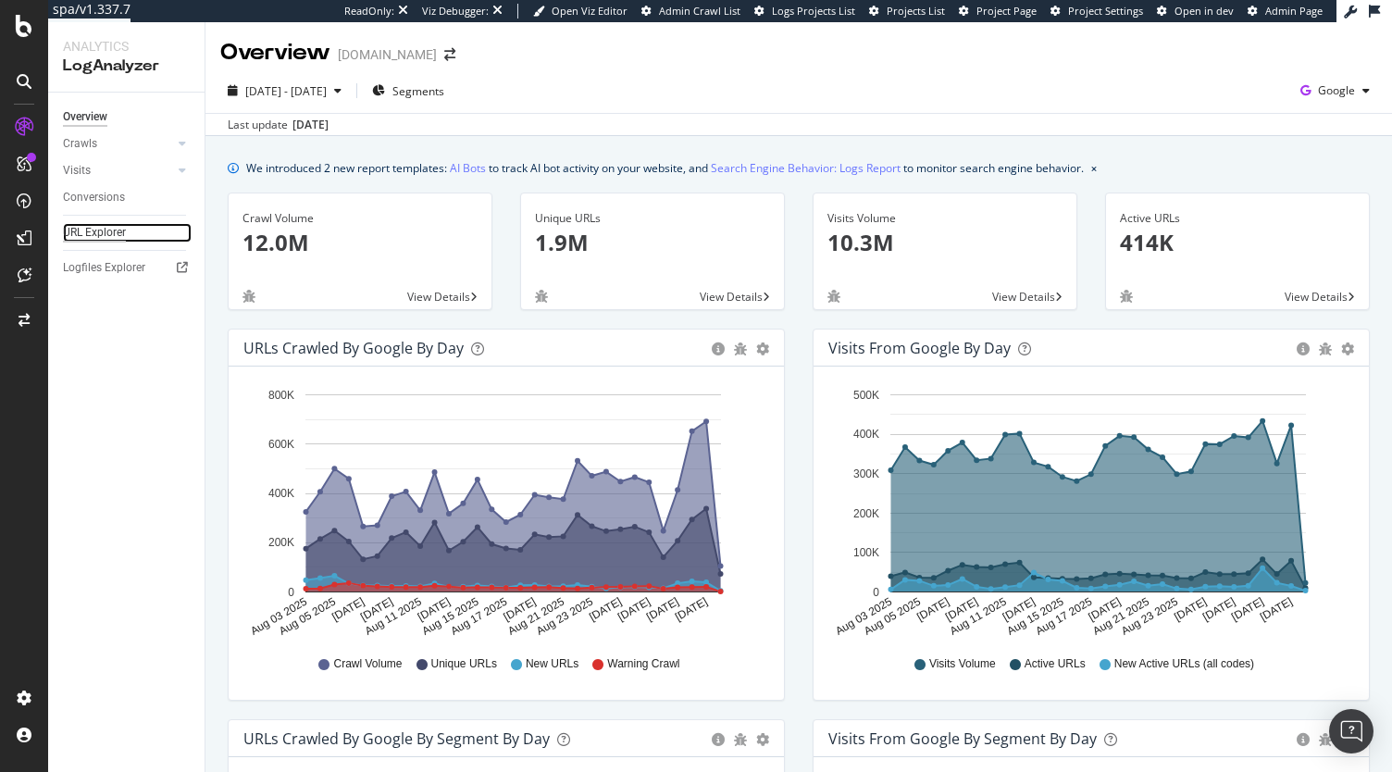
click at [111, 234] on div "URL Explorer" at bounding box center [94, 232] width 63 height 19
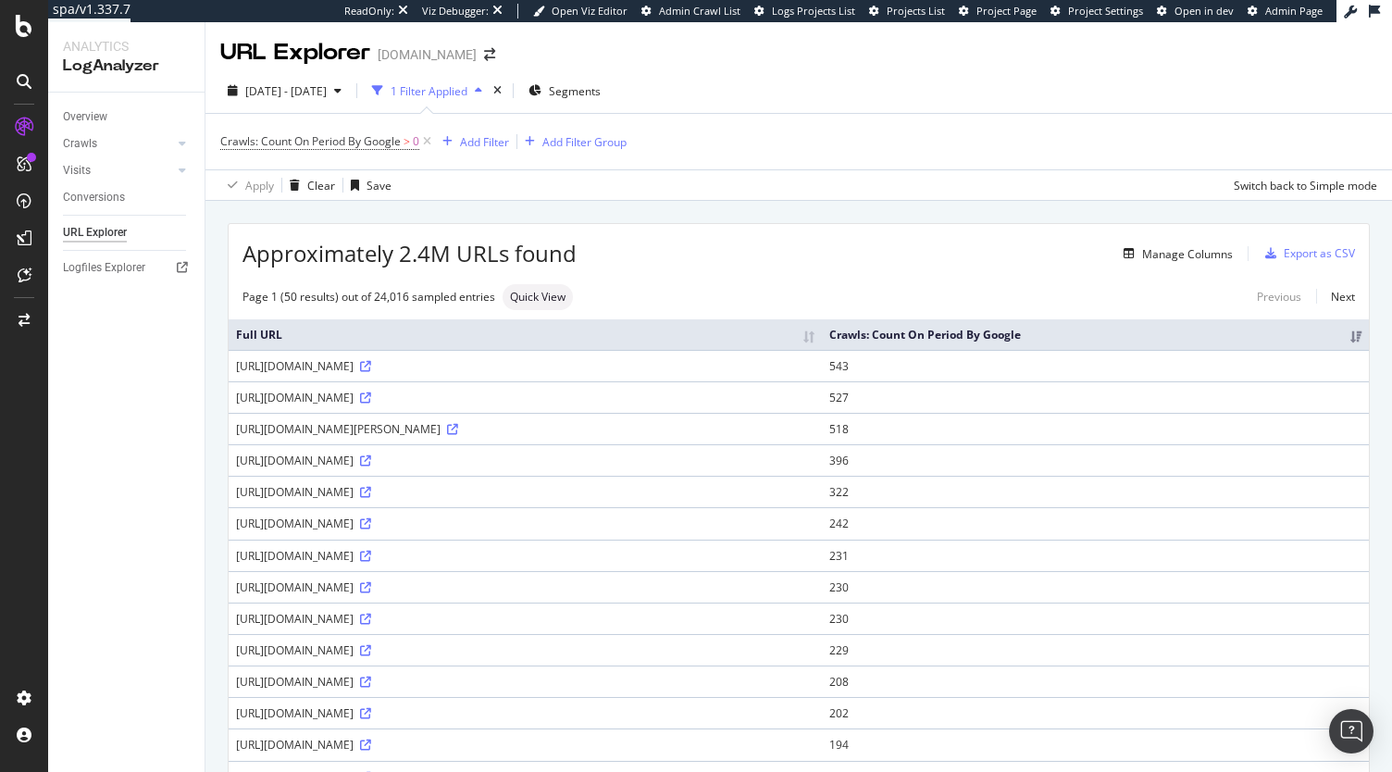
click at [601, 85] on span "Segments" at bounding box center [575, 91] width 52 height 16
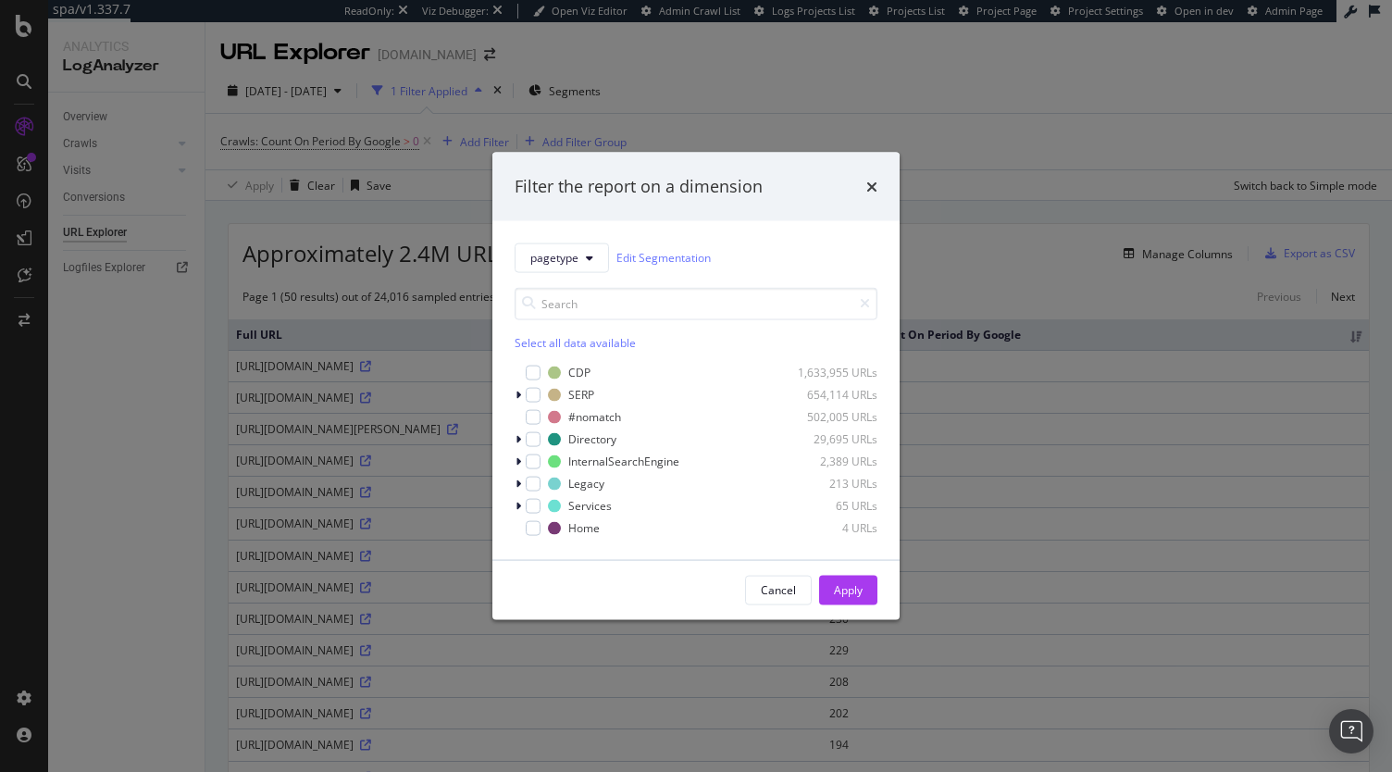
click at [1033, 171] on div "Filter the report on a dimension pagetype Edit Segmentation Select all data ava…" at bounding box center [696, 386] width 1392 height 772
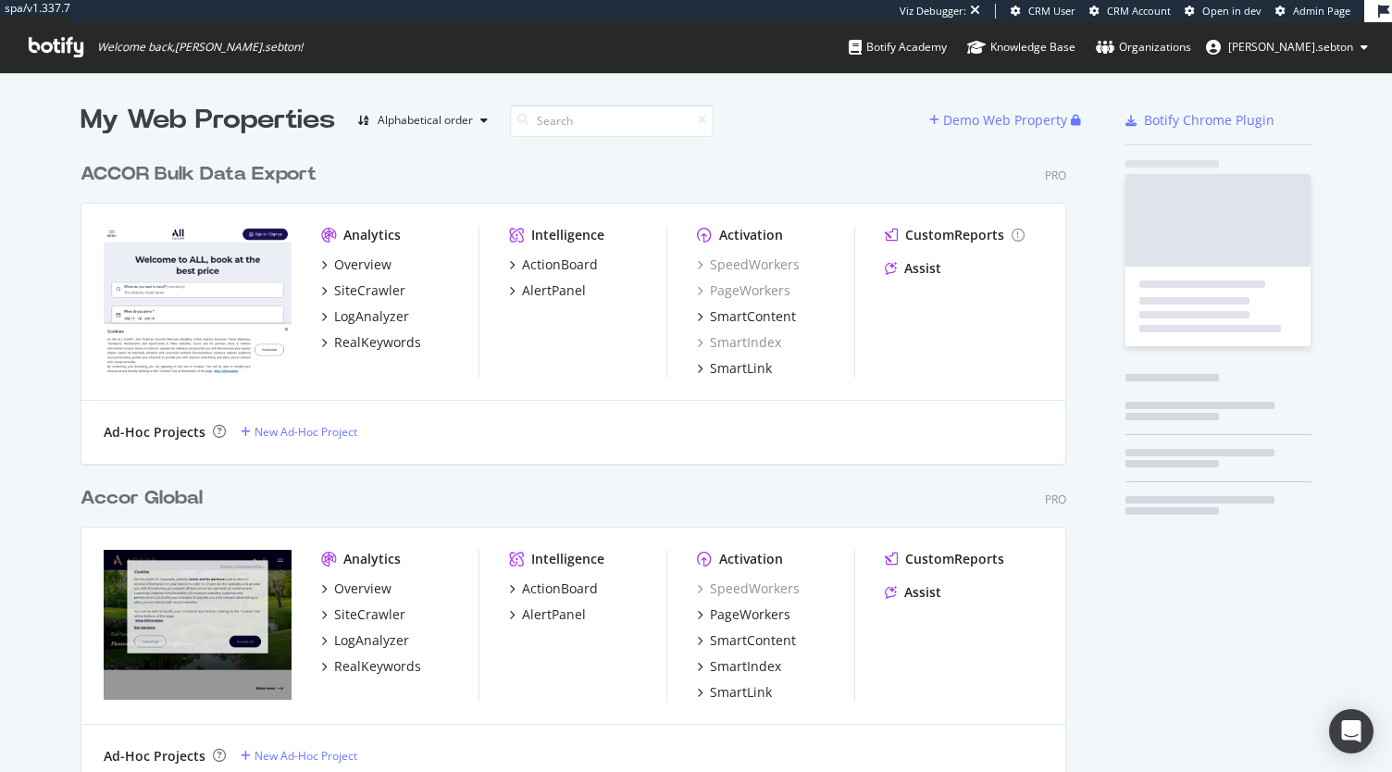
scroll to position [3983, 986]
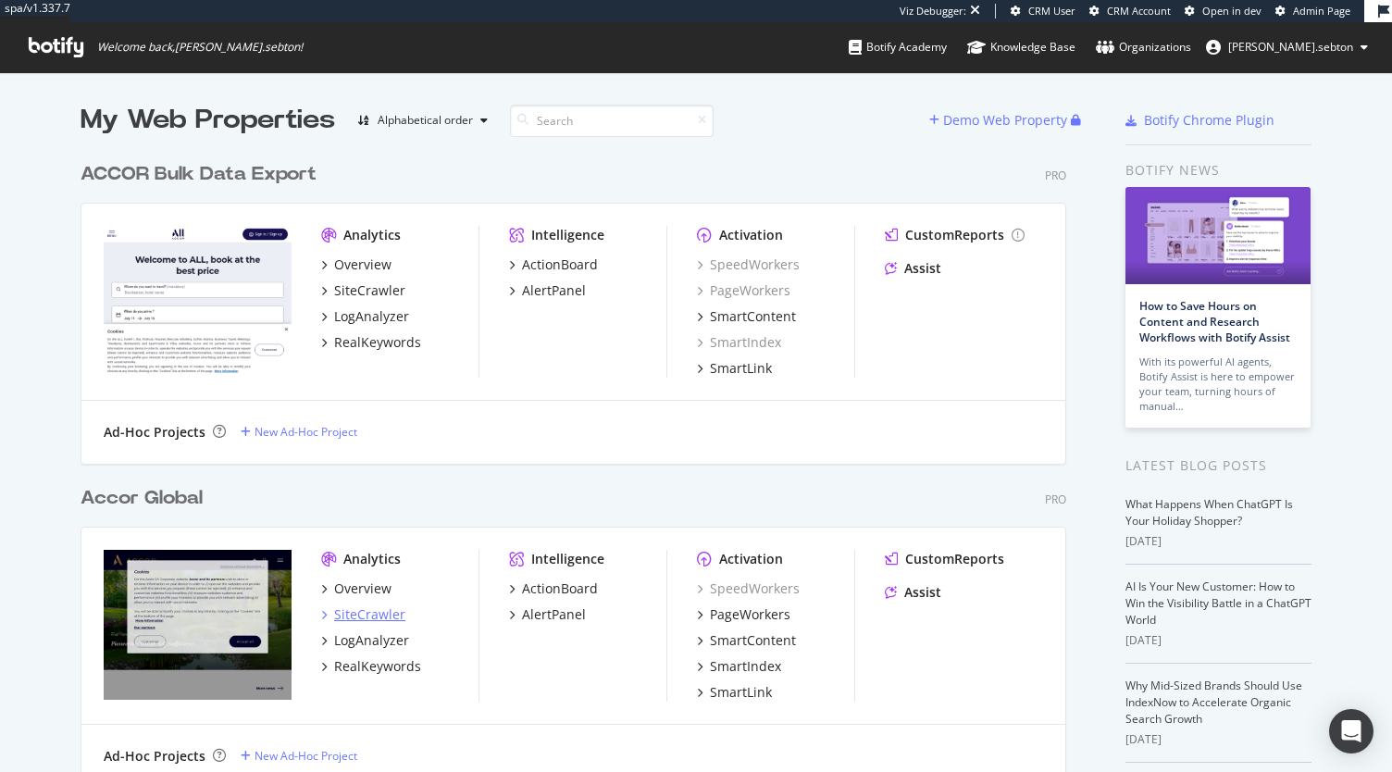
click at [382, 612] on div "SiteCrawler" at bounding box center [369, 614] width 71 height 19
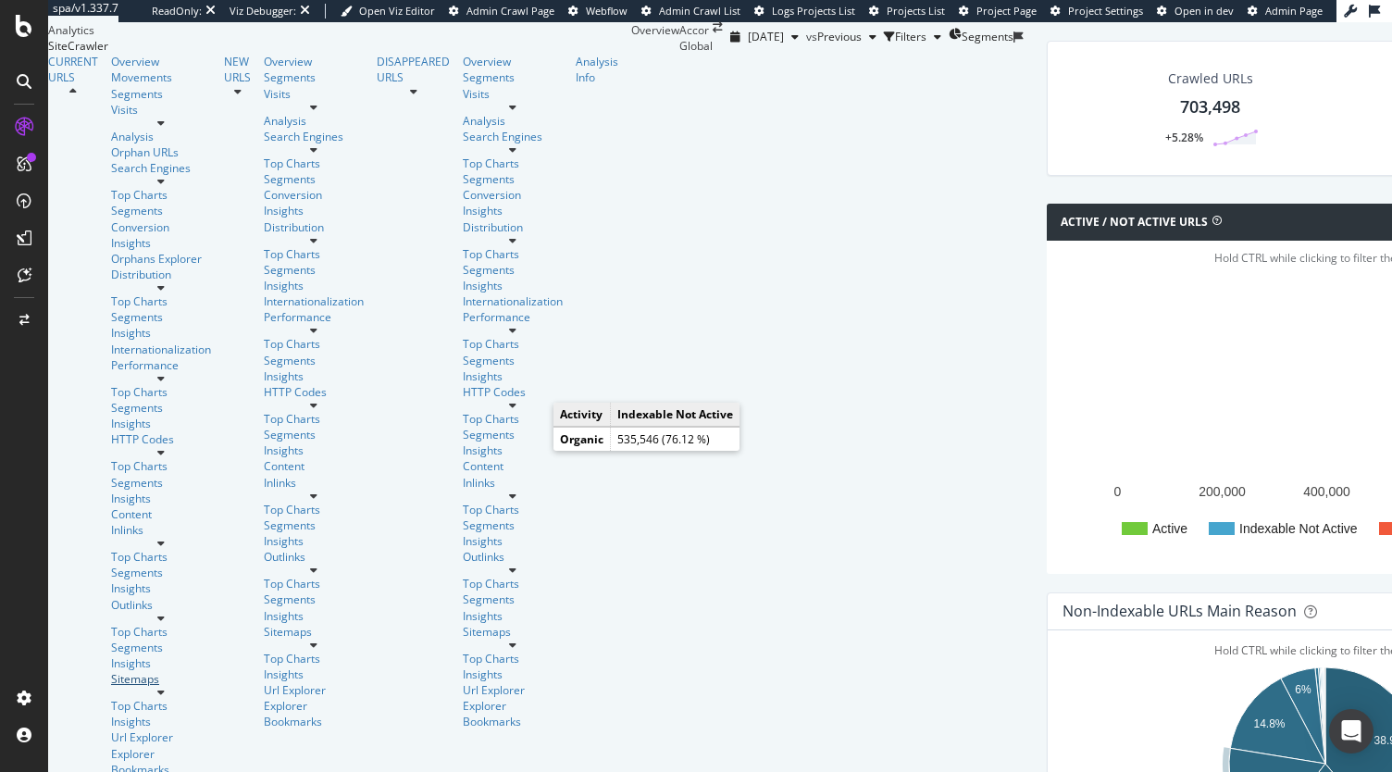
scroll to position [345, 0]
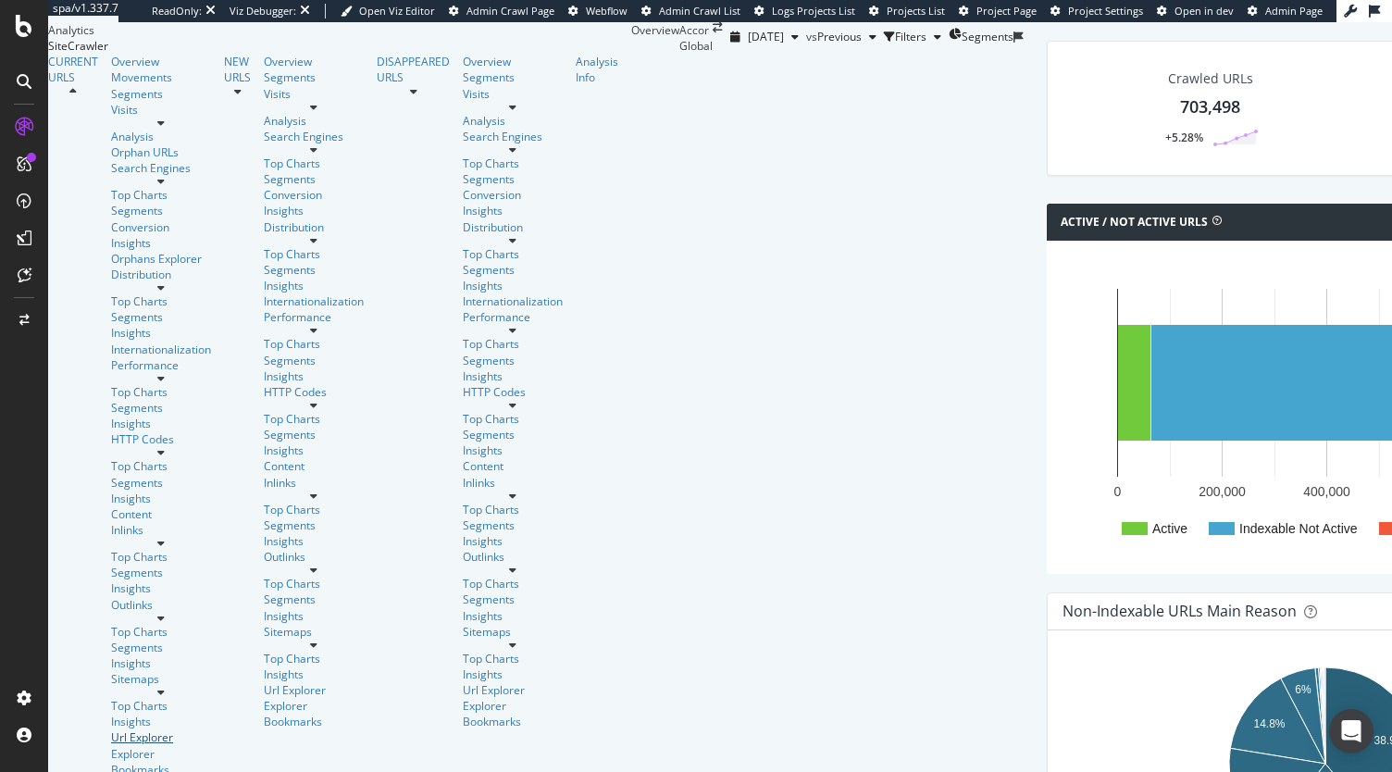
click at [111, 729] on div "Url Explorer" at bounding box center [161, 737] width 100 height 16
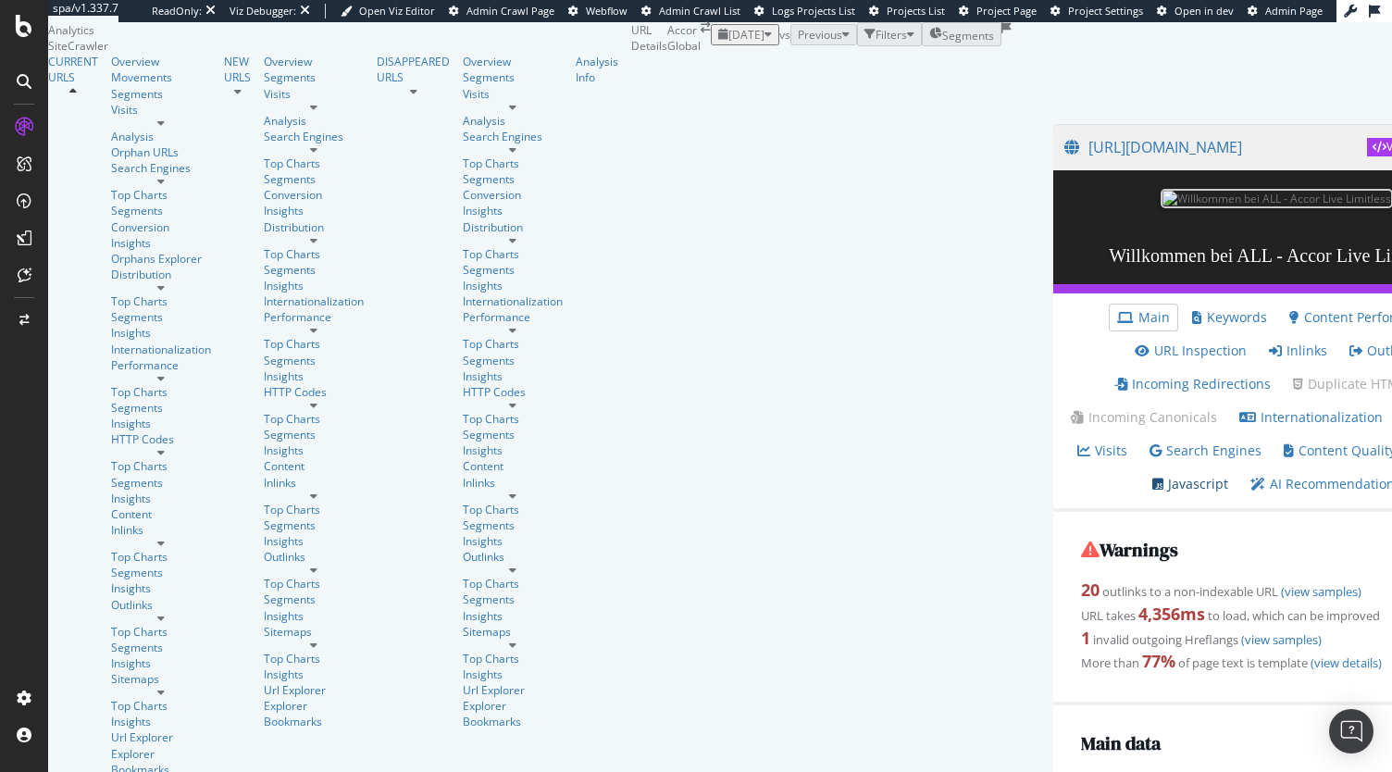
click at [1211, 475] on link "Javascript" at bounding box center [1190, 484] width 76 height 19
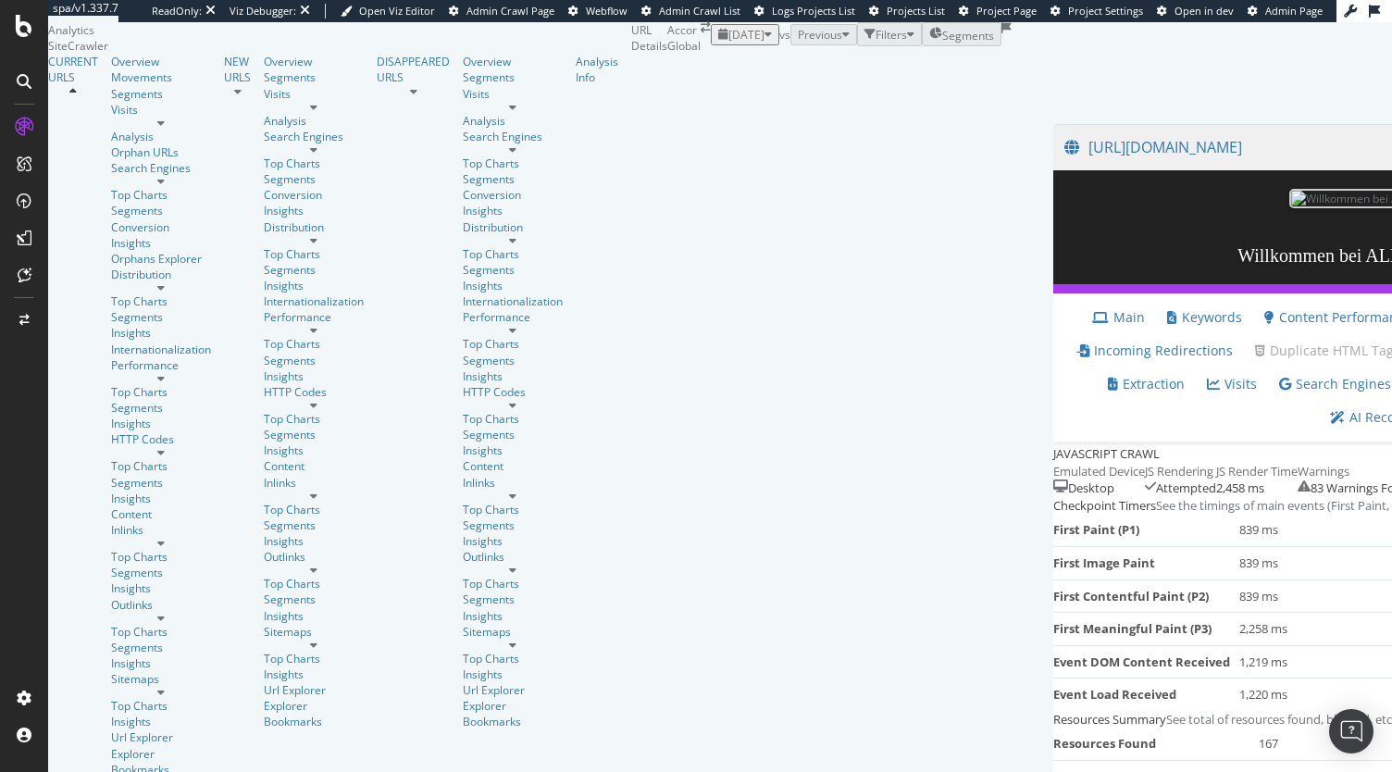
scroll to position [1979, 0]
drag, startPoint x: 965, startPoint y: 710, endPoint x: 868, endPoint y: 708, distance: 97.2
copy div "/[DOMAIN_NAME]"
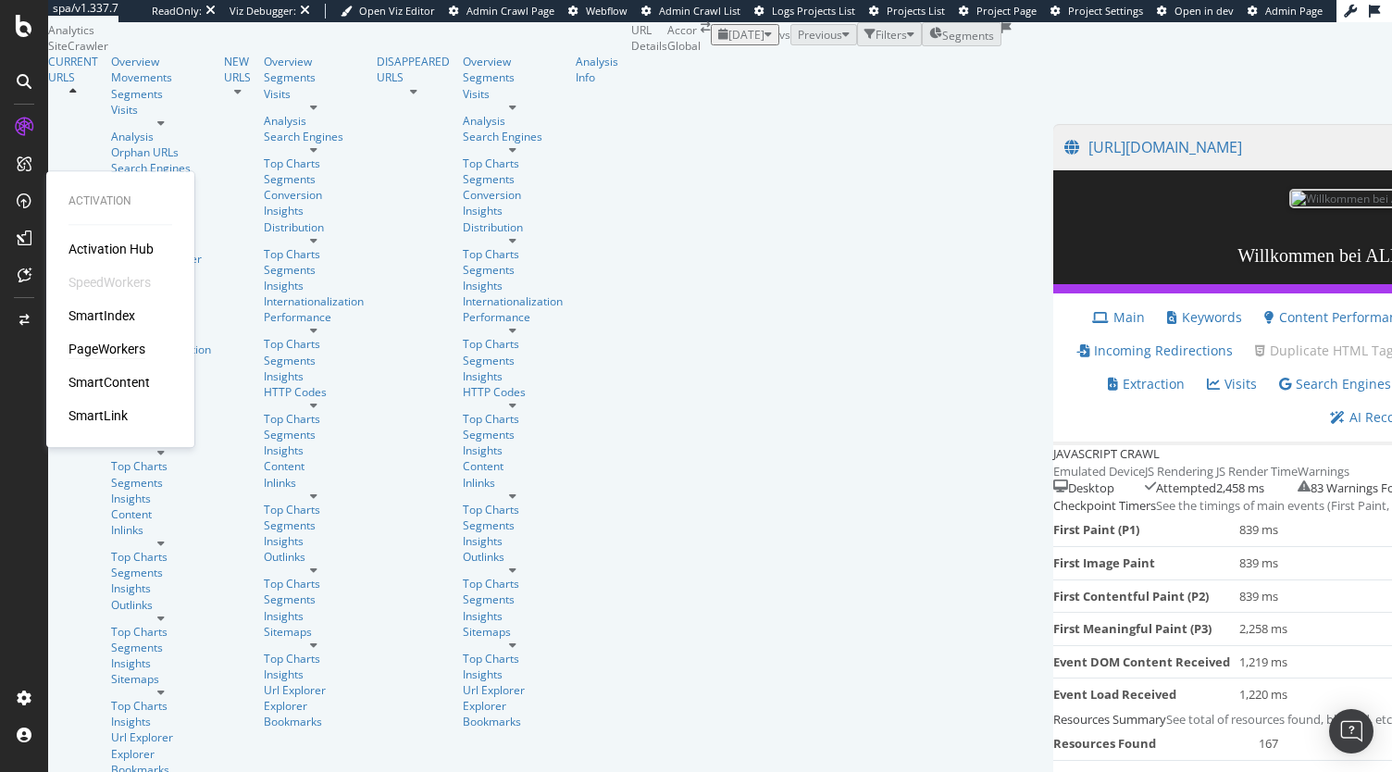
click at [119, 345] on div "PageWorkers" at bounding box center [106, 349] width 77 height 19
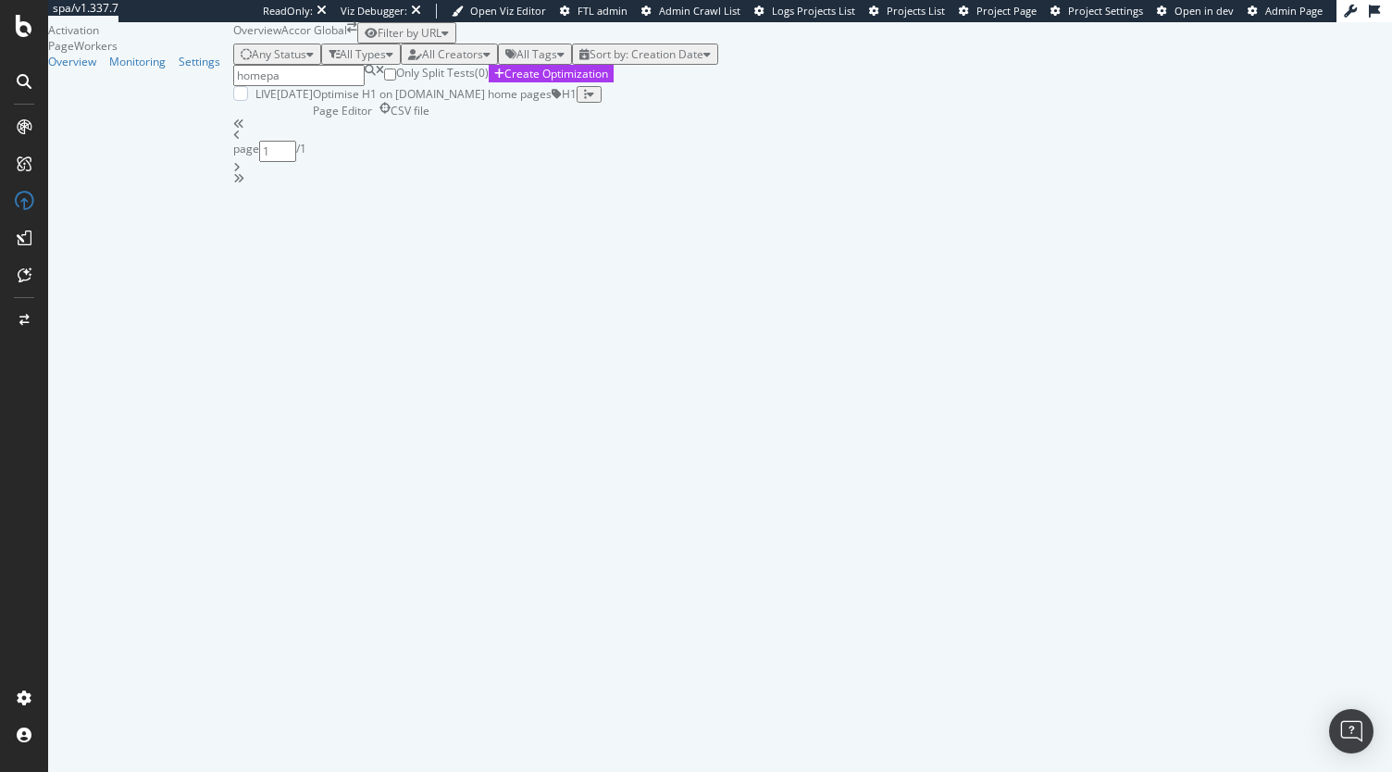
click at [552, 118] on div "Optimise H1 on [DOMAIN_NAME] home pages Page Editor CSV file" at bounding box center [432, 101] width 239 height 31
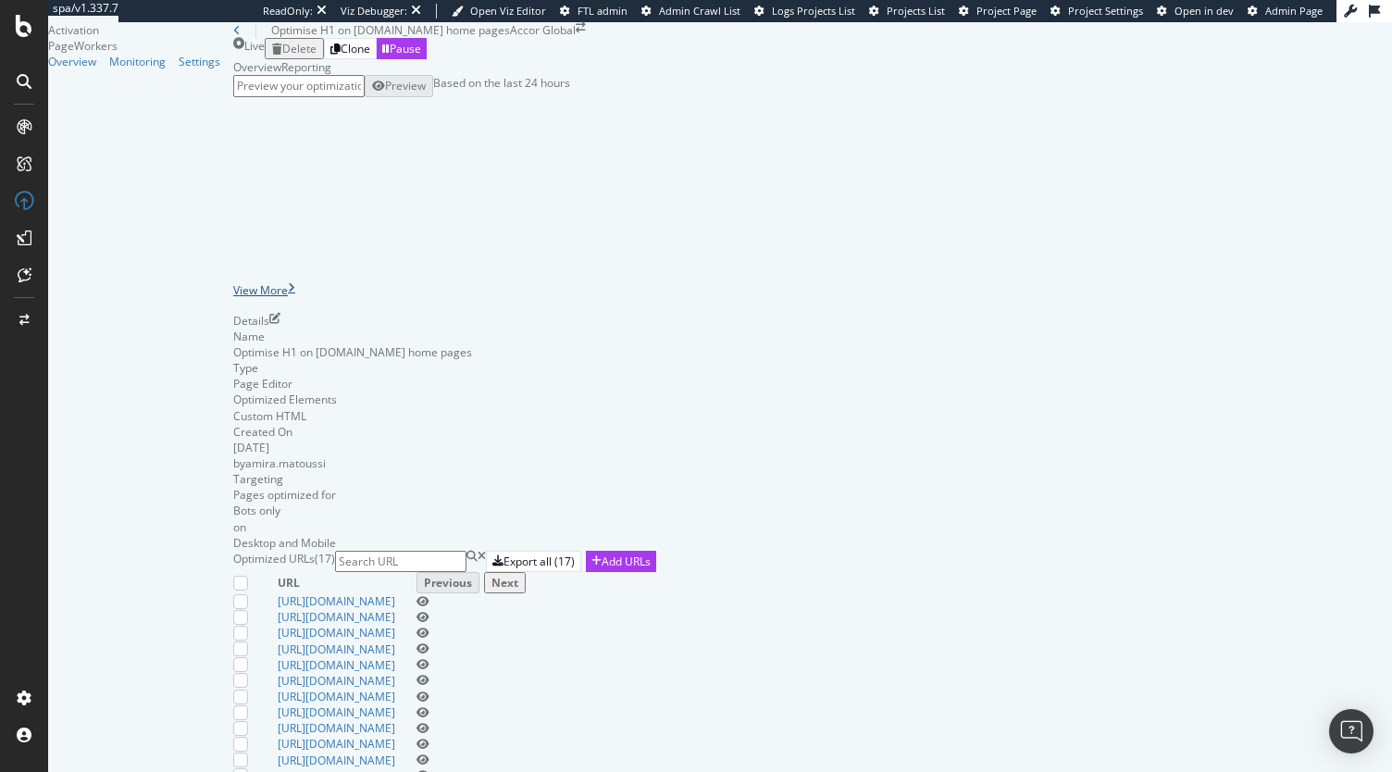
click at [288, 298] on div "View More" at bounding box center [260, 290] width 55 height 16
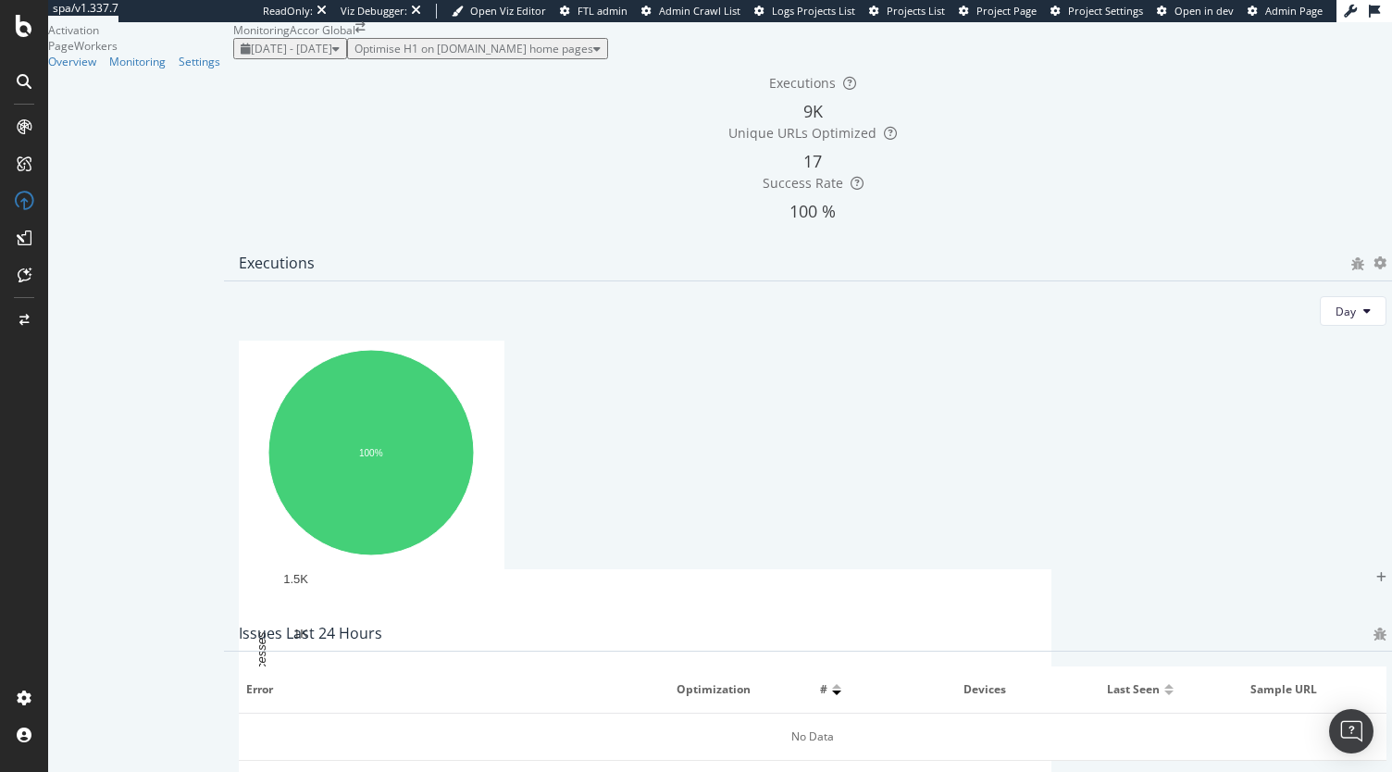
scroll to position [84, 0]
